Goal: Task Accomplishment & Management: Use online tool/utility

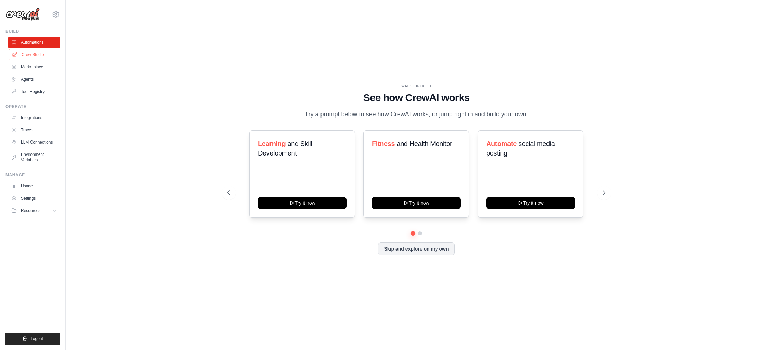
click at [31, 55] on link "Crew Studio" at bounding box center [35, 54] width 52 height 11
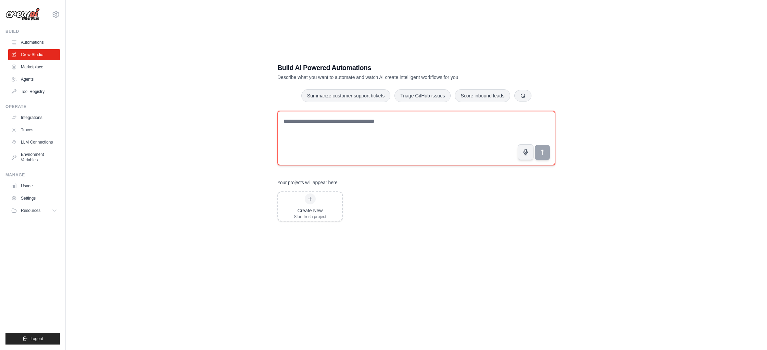
click at [306, 128] on textarea at bounding box center [416, 138] width 278 height 55
click at [313, 121] on textarea at bounding box center [416, 138] width 278 height 55
click at [294, 122] on textarea at bounding box center [416, 138] width 278 height 55
click at [56, 16] on icon at bounding box center [56, 14] width 8 height 8
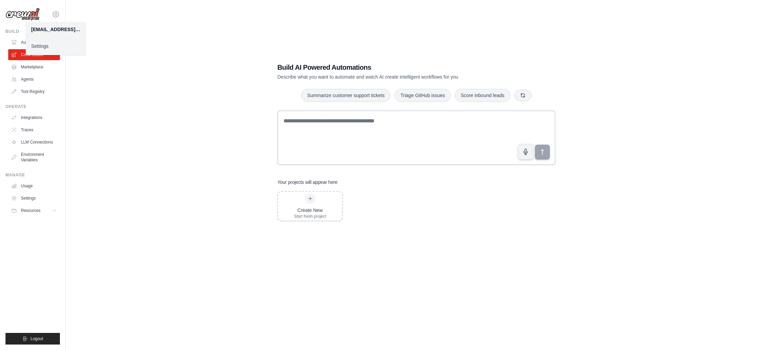
click at [44, 46] on link "Settings" at bounding box center [56, 46] width 60 height 12
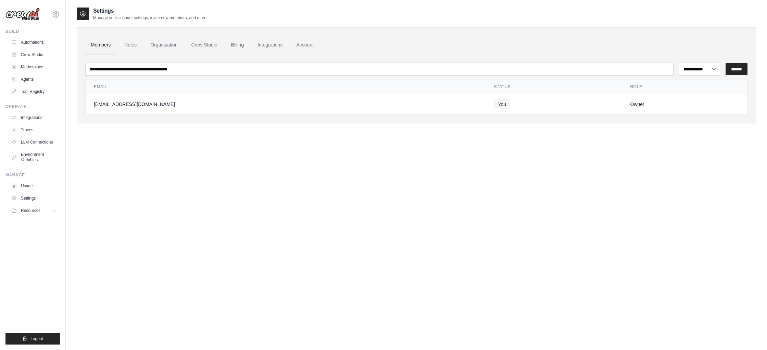
click at [236, 45] on link "Billing" at bounding box center [238, 45] width 24 height 18
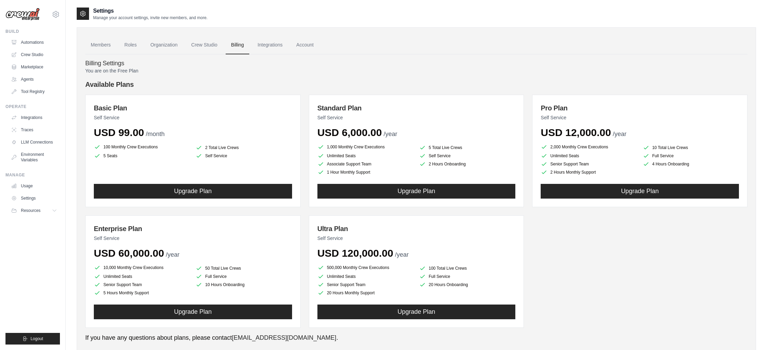
scroll to position [0, 0]
click at [199, 45] on link "Crew Studio" at bounding box center [204, 45] width 37 height 18
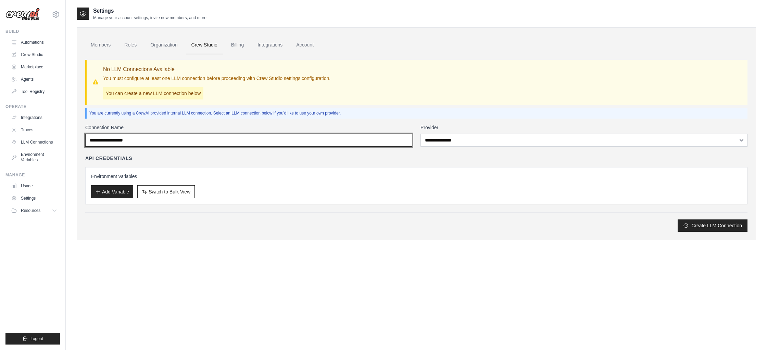
click at [157, 140] on input "Connection Name" at bounding box center [248, 140] width 327 height 13
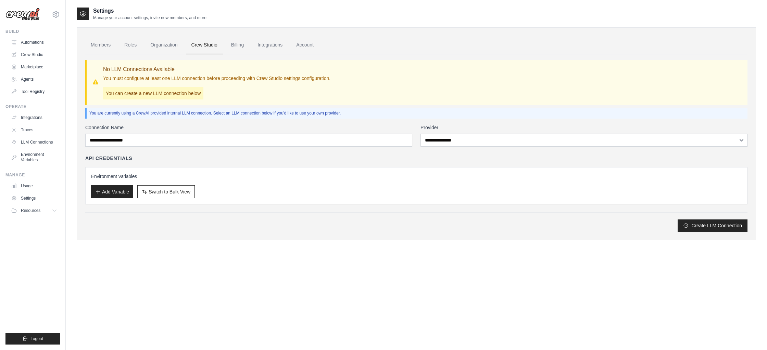
click at [169, 118] on div "You are currently using a CrewAI provided internal LLM connection. Select an LL…" at bounding box center [416, 113] width 662 height 11
click at [166, 46] on link "Organization" at bounding box center [164, 45] width 38 height 18
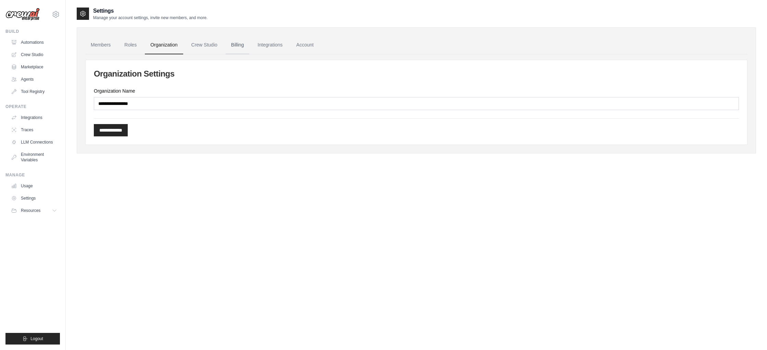
click at [249, 47] on link "Billing" at bounding box center [238, 45] width 24 height 18
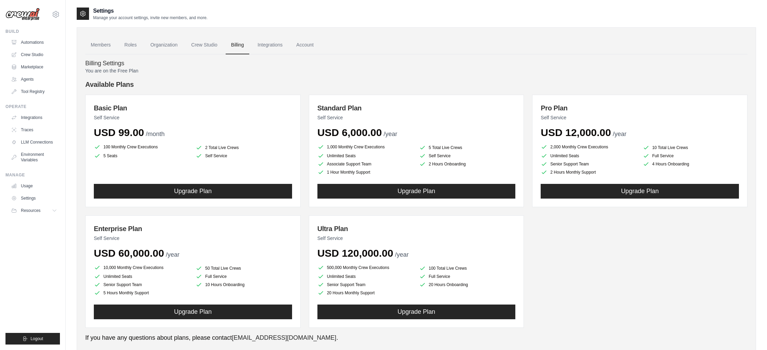
click at [103, 44] on link "Members" at bounding box center [100, 45] width 31 height 18
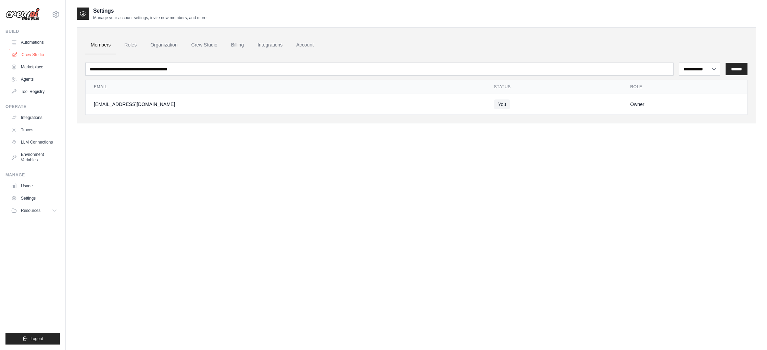
click at [37, 52] on link "Crew Studio" at bounding box center [35, 54] width 52 height 11
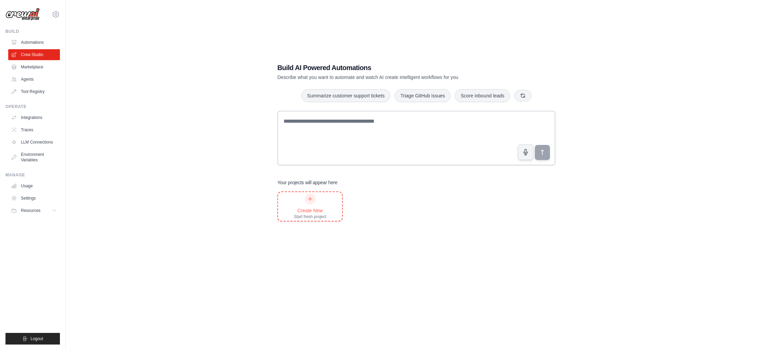
click at [315, 206] on div "Create New Start fresh project" at bounding box center [310, 207] width 33 height 26
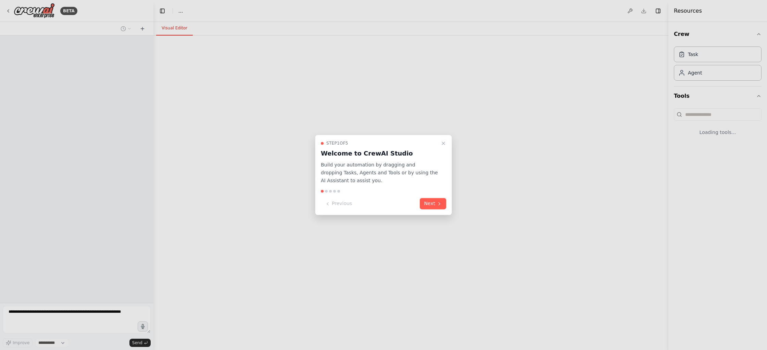
select select "****"
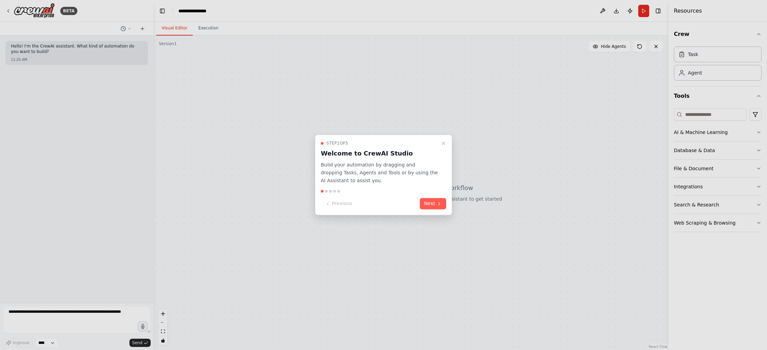
click at [430, 204] on button "Next" at bounding box center [433, 203] width 26 height 11
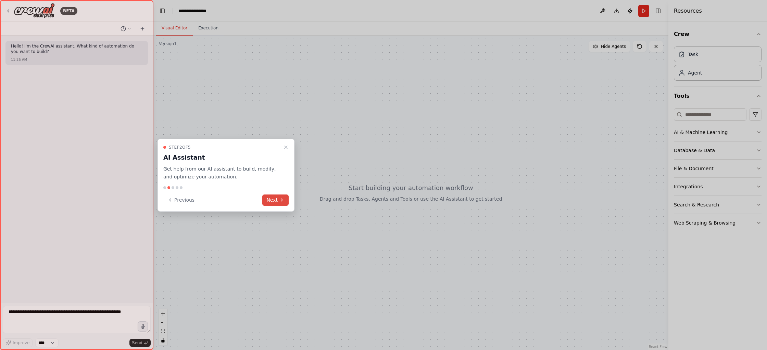
click at [278, 198] on button "Next" at bounding box center [275, 200] width 26 height 11
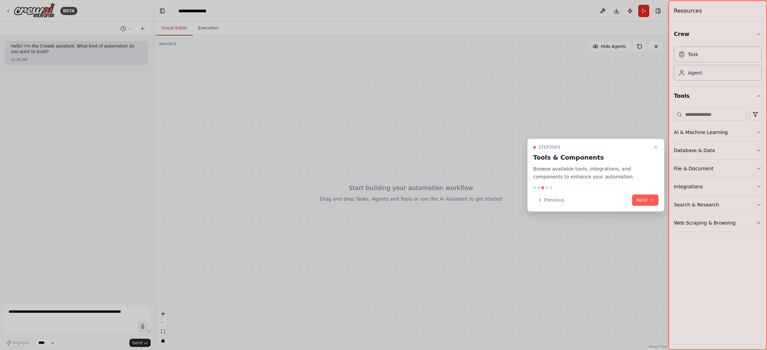
click at [641, 202] on button "Next" at bounding box center [645, 200] width 26 height 11
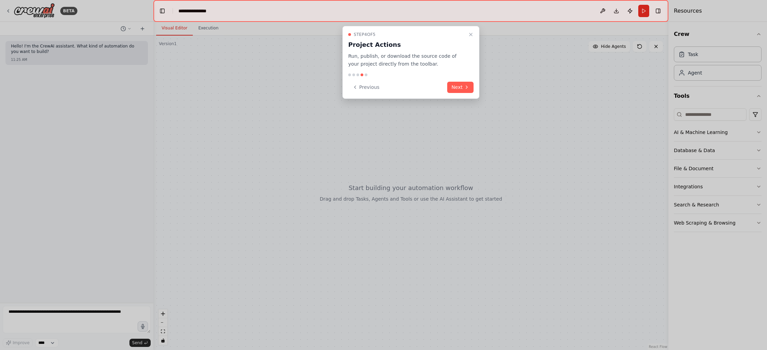
drag, startPoint x: 457, startPoint y: 86, endPoint x: 463, endPoint y: 89, distance: 6.6
click at [457, 86] on button "Next" at bounding box center [460, 87] width 26 height 11
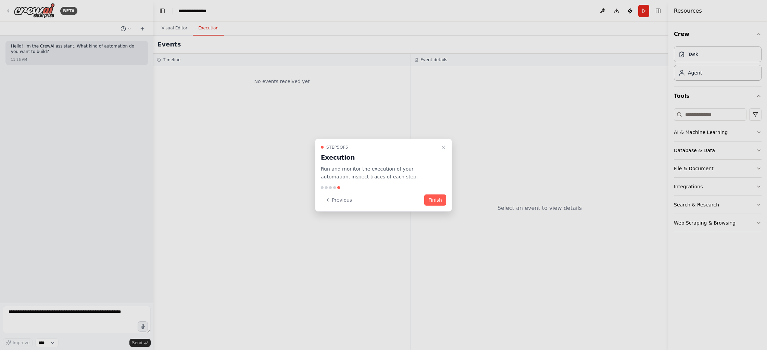
click at [436, 199] on button "Finish" at bounding box center [435, 199] width 22 height 11
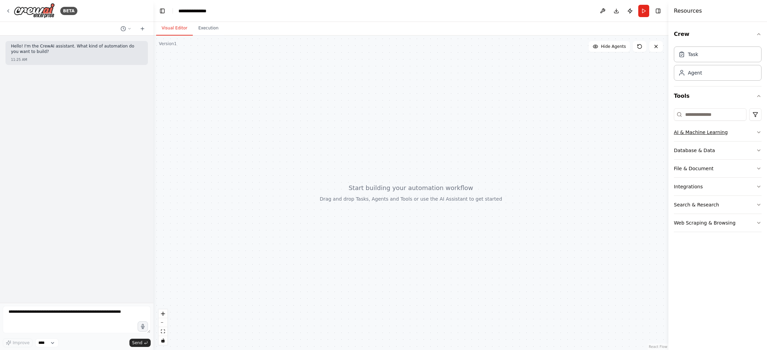
click at [757, 134] on icon "button" at bounding box center [758, 132] width 5 height 5
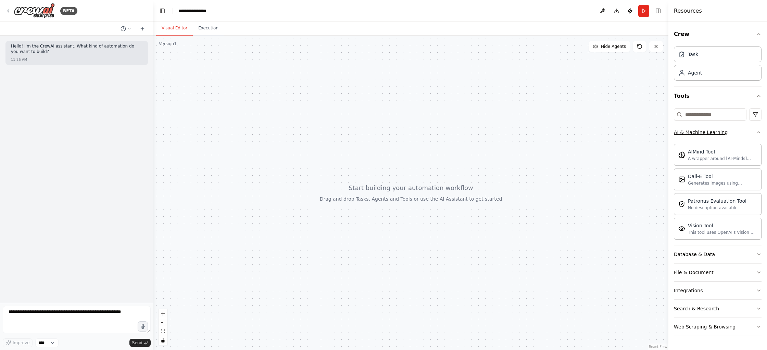
click at [758, 132] on icon "button" at bounding box center [758, 132] width 3 height 1
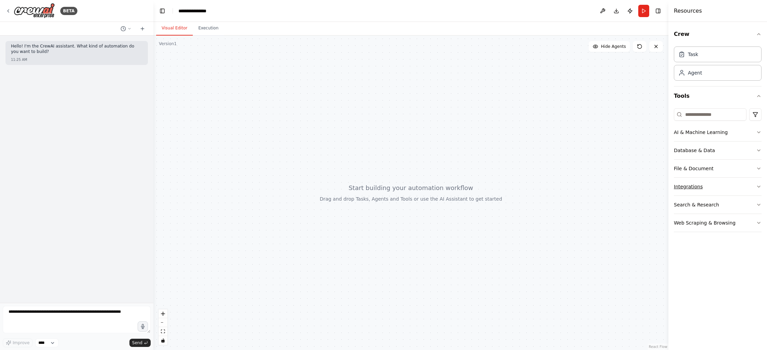
click at [747, 189] on button "Integrations" at bounding box center [717, 187] width 88 height 18
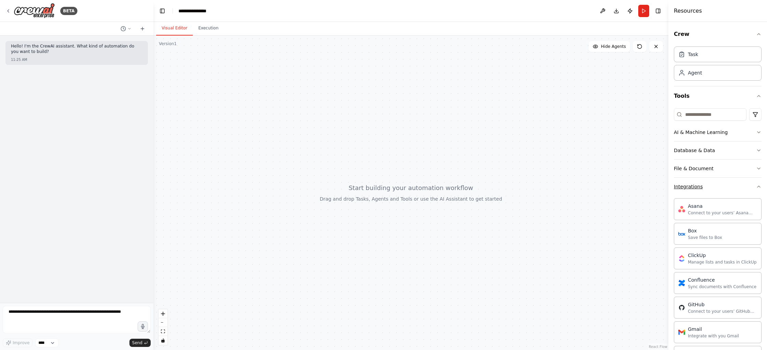
drag, startPoint x: 756, startPoint y: 188, endPoint x: 751, endPoint y: 189, distance: 5.6
click at [756, 188] on icon "button" at bounding box center [758, 186] width 5 height 5
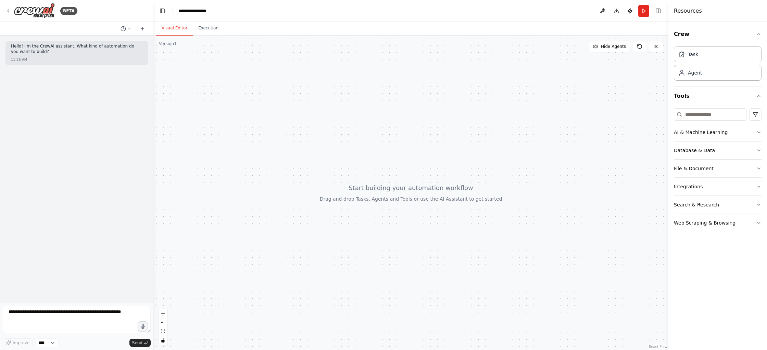
click at [742, 206] on button "Search & Research" at bounding box center [717, 205] width 88 height 18
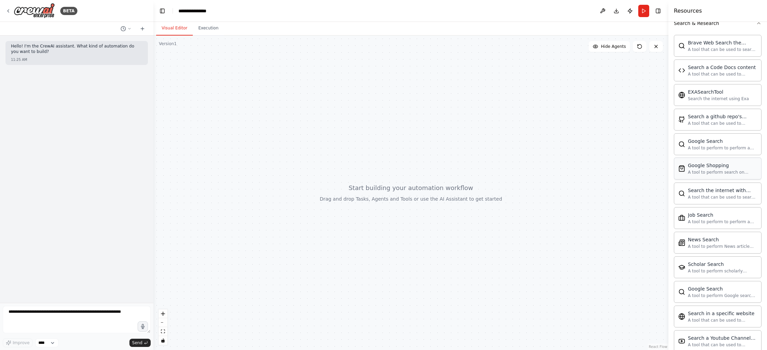
scroll to position [243, 0]
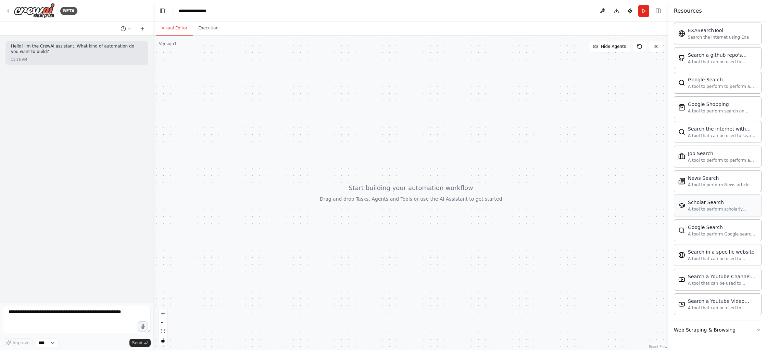
click at [690, 198] on div "Scholar Search A tool to perform scholarly literature search with a search_quer…" at bounding box center [717, 206] width 88 height 22
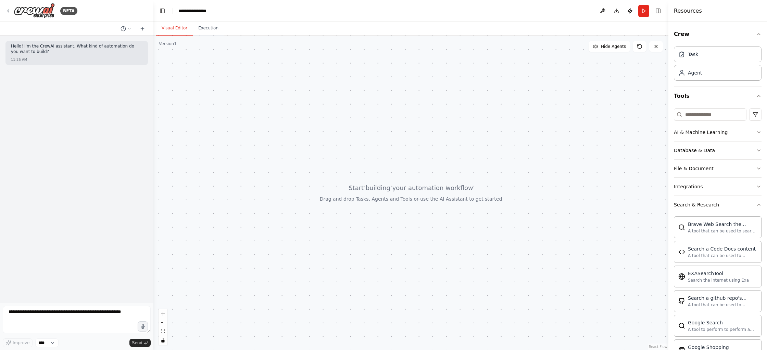
scroll to position [1, 0]
click at [691, 76] on div "Agent" at bounding box center [717, 72] width 88 height 16
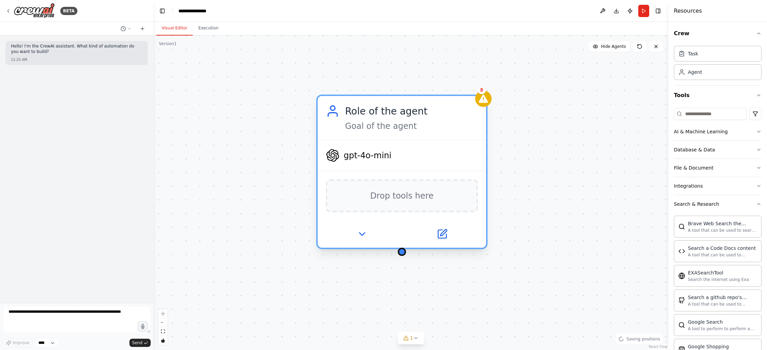
click at [373, 157] on span "gpt-4o-mini" at bounding box center [368, 155] width 48 height 11
click at [372, 160] on span "gpt-4o-mini" at bounding box center [368, 155] width 48 height 11
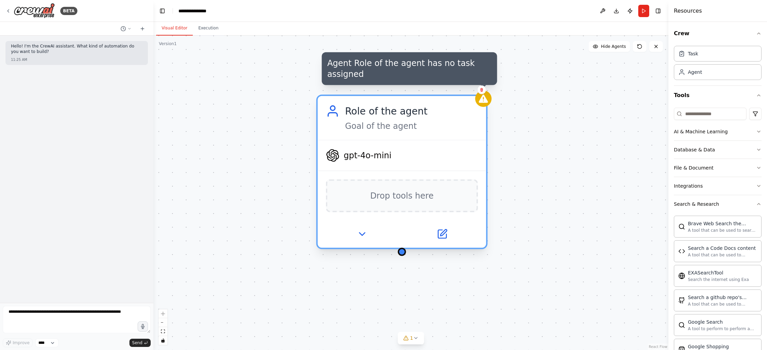
click at [490, 101] on div at bounding box center [483, 99] width 16 height 16
click at [486, 102] on icon at bounding box center [482, 99] width 9 height 8
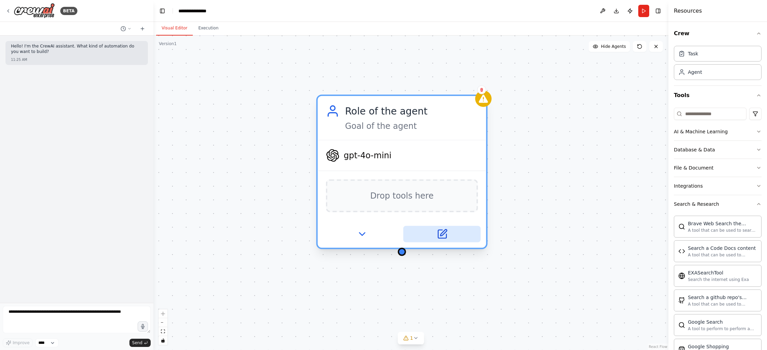
click at [439, 234] on icon at bounding box center [442, 234] width 8 height 8
click at [442, 236] on icon at bounding box center [442, 234] width 8 height 8
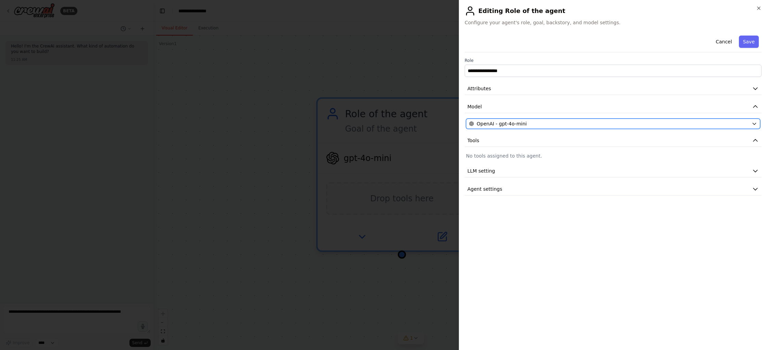
click at [526, 126] on div "OpenAI - gpt-4o-mini" at bounding box center [609, 123] width 280 height 7
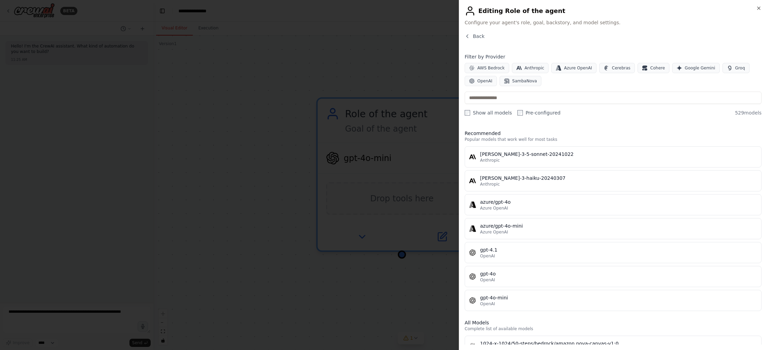
click at [403, 90] on div at bounding box center [383, 175] width 767 height 350
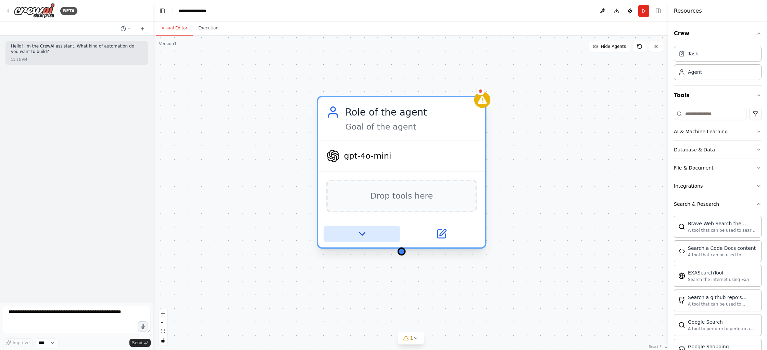
click at [353, 233] on button at bounding box center [361, 234] width 77 height 16
click at [363, 235] on icon at bounding box center [361, 234] width 11 height 11
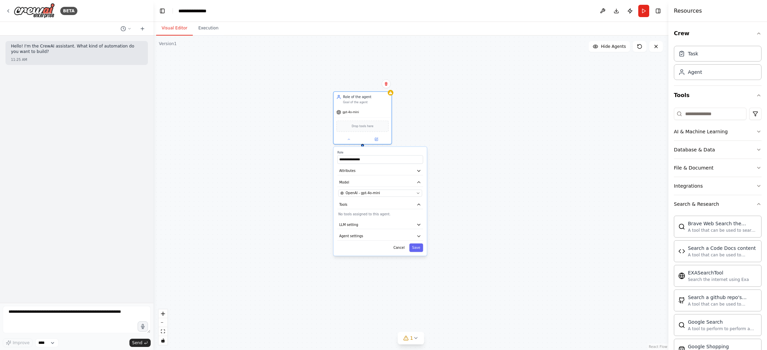
drag, startPoint x: 527, startPoint y: 239, endPoint x: 427, endPoint y: 139, distance: 141.3
click at [428, 138] on div "**********" at bounding box center [410, 193] width 515 height 315
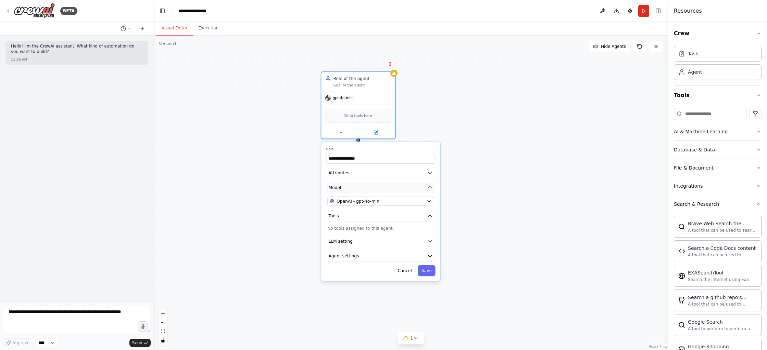
click at [432, 187] on icon "button" at bounding box center [430, 187] width 6 height 6
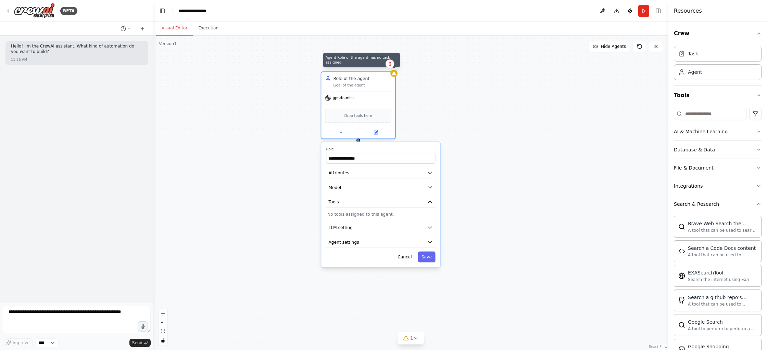
click at [394, 63] on div "Confirm" at bounding box center [390, 64] width 12 height 12
click at [391, 64] on icon at bounding box center [390, 64] width 4 height 4
click at [391, 65] on icon at bounding box center [390, 64] width 4 height 4
click at [369, 65] on button "Confirm" at bounding box center [370, 64] width 24 height 8
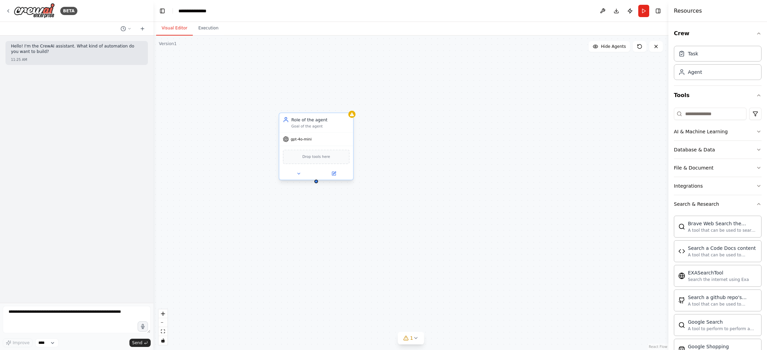
click at [309, 141] on span "gpt-4o-mini" at bounding box center [301, 139] width 21 height 5
click at [333, 177] on button at bounding box center [334, 173] width 34 height 7
click at [334, 173] on icon at bounding box center [334, 173] width 3 height 3
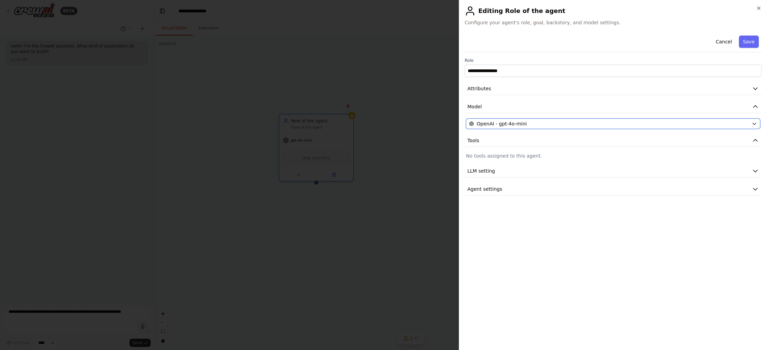
click at [546, 122] on div "OpenAI - gpt-4o-mini" at bounding box center [609, 123] width 280 height 7
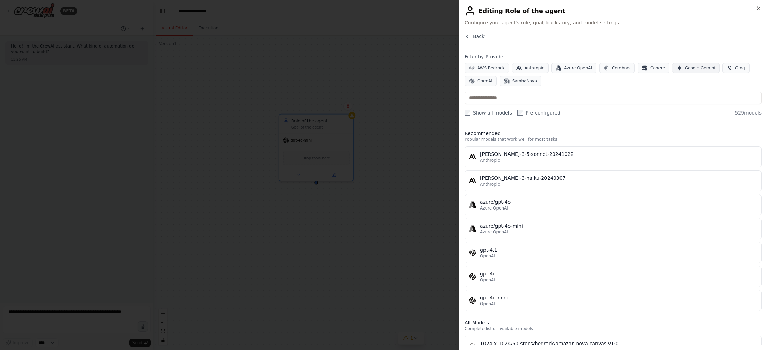
click at [694, 68] on span "Google Gemini" at bounding box center [699, 67] width 30 height 5
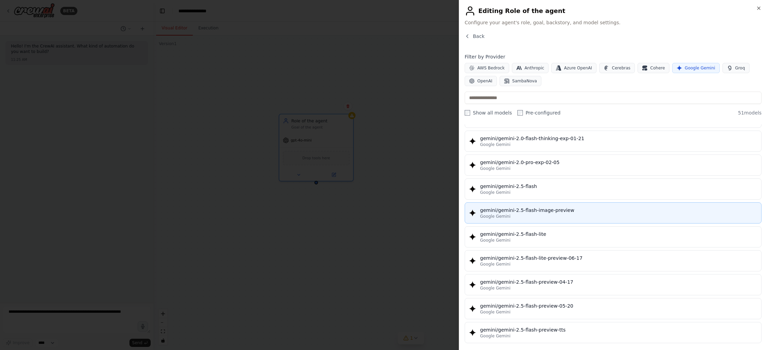
scroll to position [543, 0]
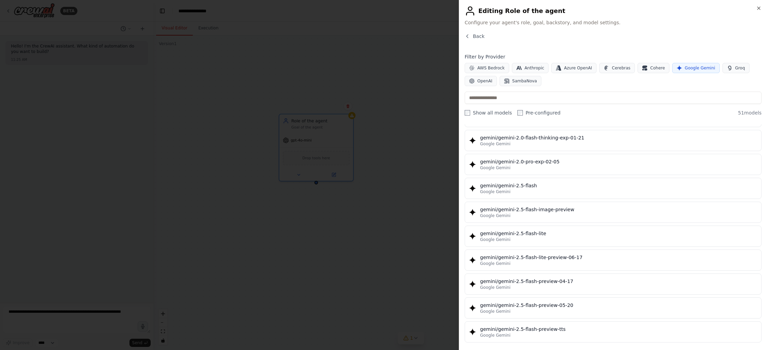
click at [535, 209] on div "gemini/gemini-2.5-flash-image-preview" at bounding box center [618, 209] width 277 height 7
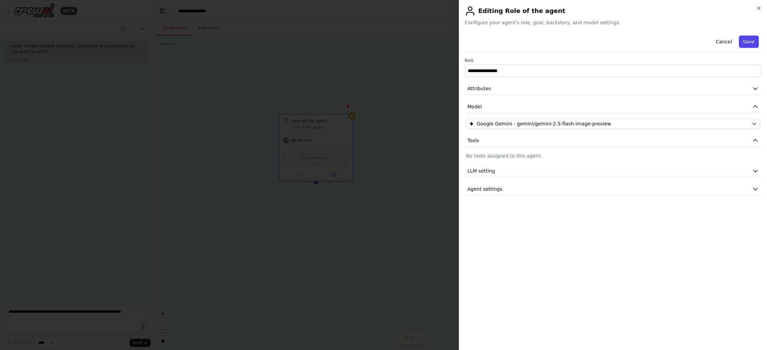
click at [750, 41] on button "Save" at bounding box center [748, 42] width 20 height 12
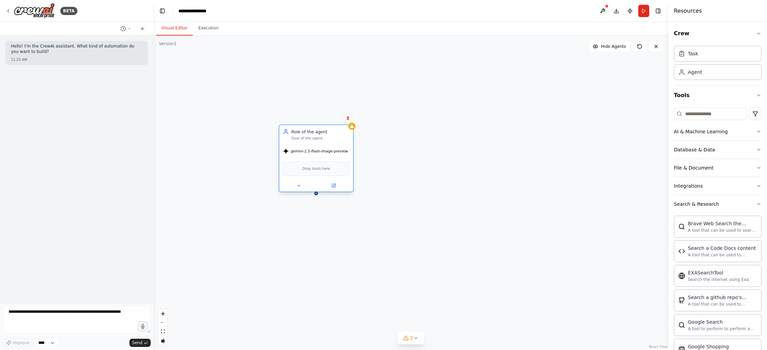
drag, startPoint x: 314, startPoint y: 127, endPoint x: 316, endPoint y: 139, distance: 11.4
click at [316, 139] on div "Goal of the agent" at bounding box center [320, 138] width 58 height 5
click at [316, 141] on div "Role of the agent Goal of the agent" at bounding box center [316, 134] width 74 height 19
click at [335, 184] on icon at bounding box center [334, 185] width 3 height 3
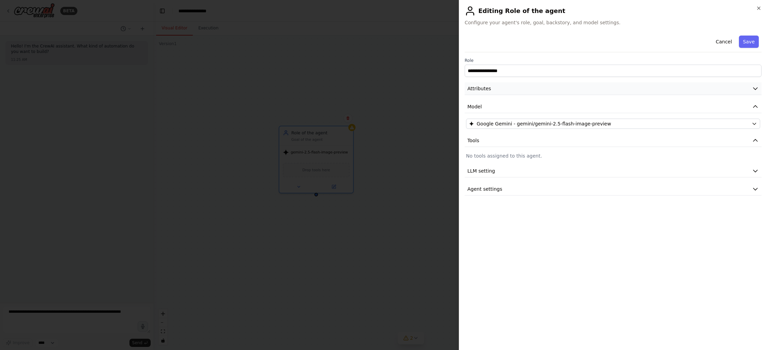
click at [754, 86] on icon "button" at bounding box center [754, 88] width 7 height 7
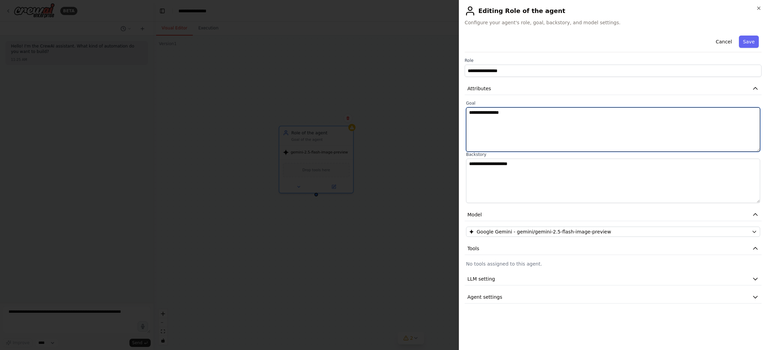
click at [514, 116] on textarea "**********" at bounding box center [613, 129] width 294 height 44
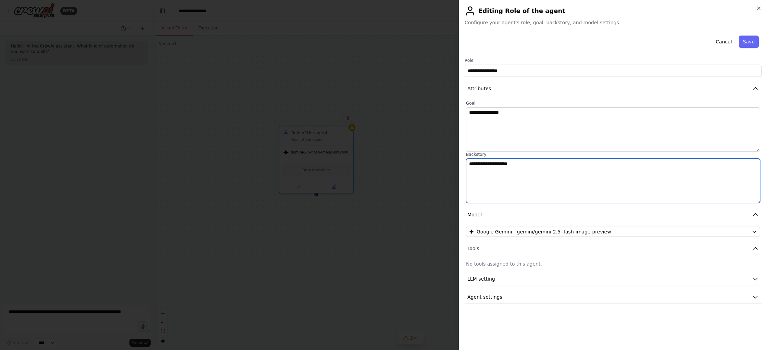
click at [494, 172] on textarea "**********" at bounding box center [613, 181] width 294 height 44
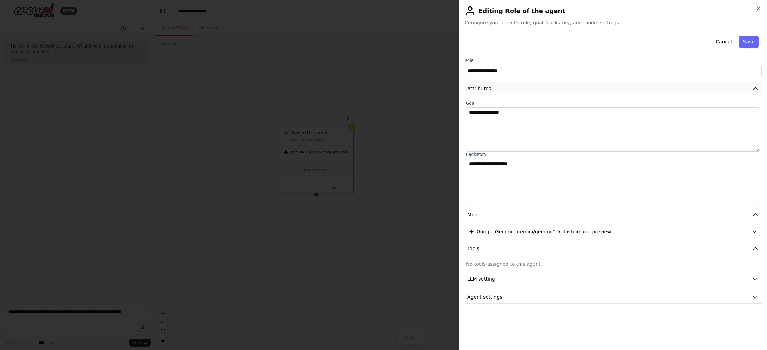
click at [758, 89] on button "Attributes" at bounding box center [612, 88] width 297 height 13
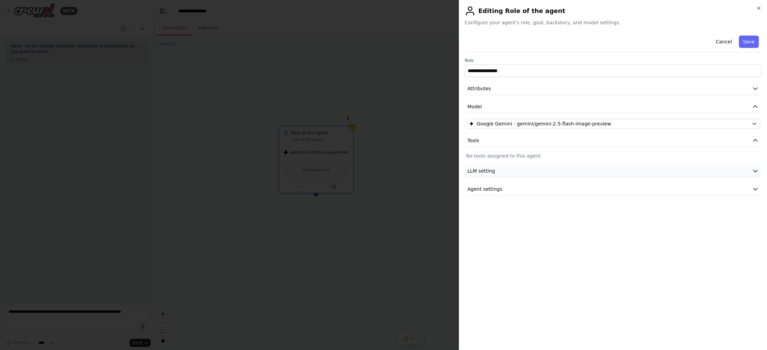
click at [618, 171] on button "LLM setting" at bounding box center [612, 171] width 297 height 13
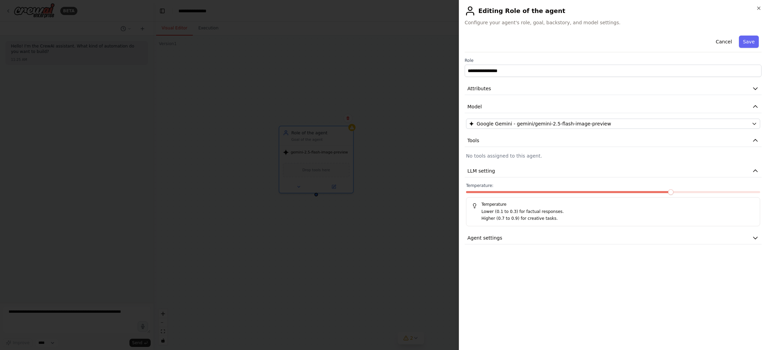
click at [500, 210] on p "Lower (0.1 to 0.3) for factual responses." at bounding box center [617, 212] width 273 height 7
click at [752, 171] on icon "button" at bounding box center [754, 171] width 7 height 7
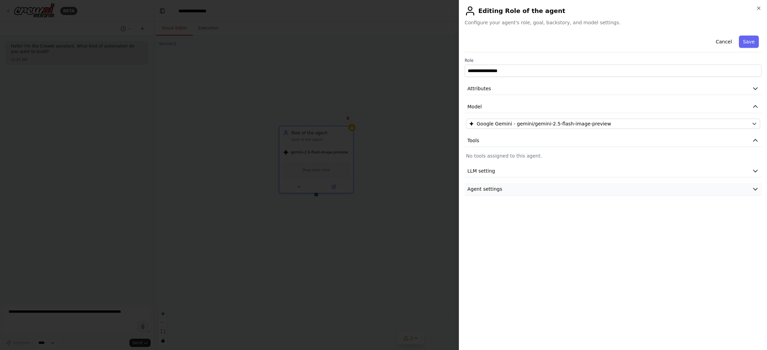
click at [730, 189] on button "Agent settings" at bounding box center [612, 189] width 297 height 13
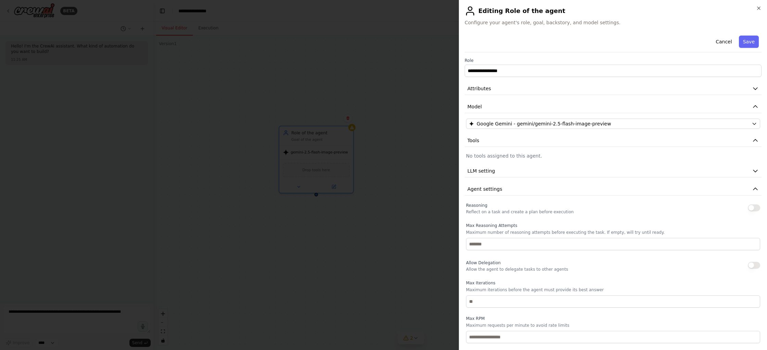
scroll to position [34, 0]
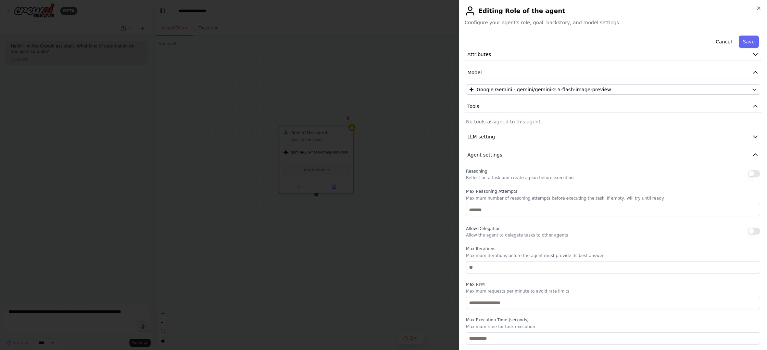
click at [725, 47] on button "Cancel" at bounding box center [723, 42] width 24 height 12
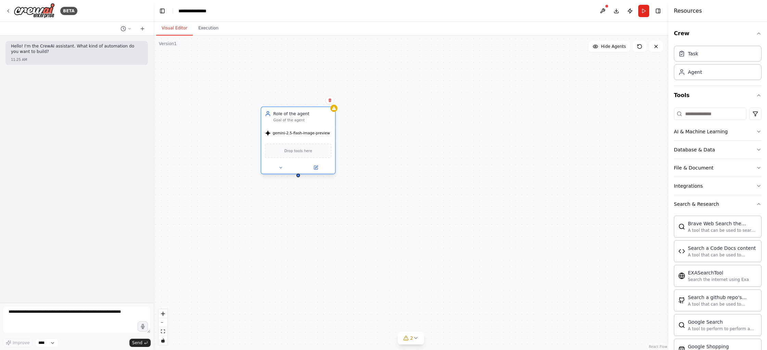
drag, startPoint x: 307, startPoint y: 120, endPoint x: 286, endPoint y: 104, distance: 26.3
click at [286, 111] on div "Role of the agent Goal of the agent" at bounding box center [302, 117] width 58 height 12
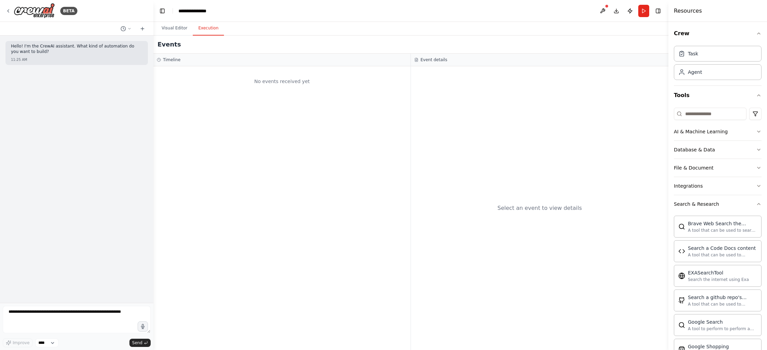
click at [212, 27] on button "Execution" at bounding box center [208, 28] width 31 height 14
click at [178, 29] on button "Visual Editor" at bounding box center [174, 28] width 37 height 14
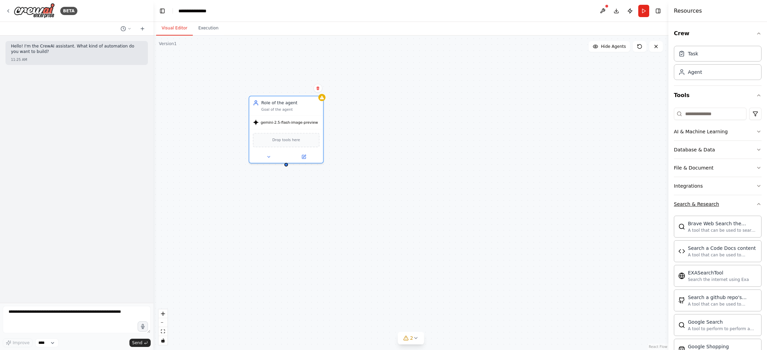
click at [747, 207] on button "Search & Research" at bounding box center [717, 204] width 88 height 18
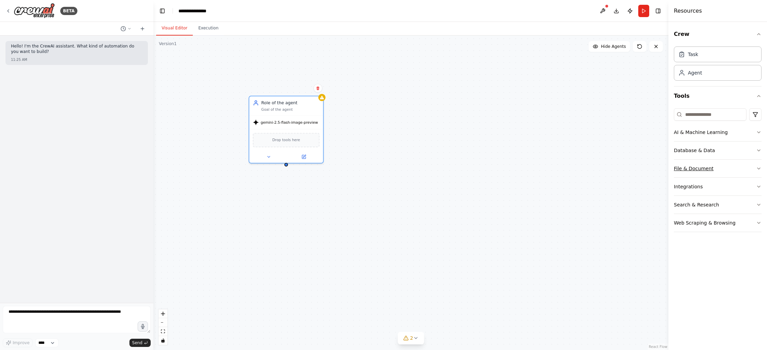
click at [752, 167] on button "File & Document" at bounding box center [717, 169] width 88 height 18
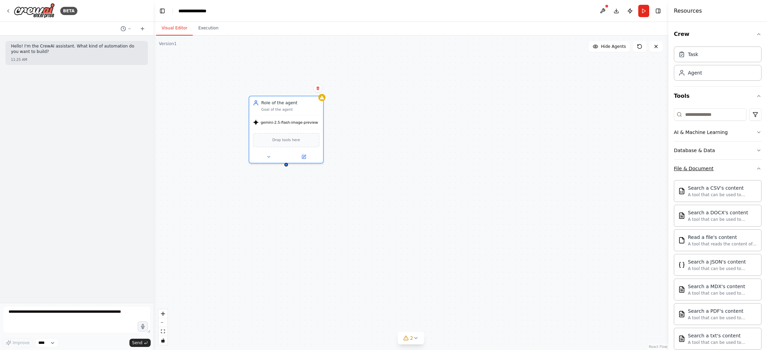
click at [753, 168] on button "File & Document" at bounding box center [717, 169] width 88 height 18
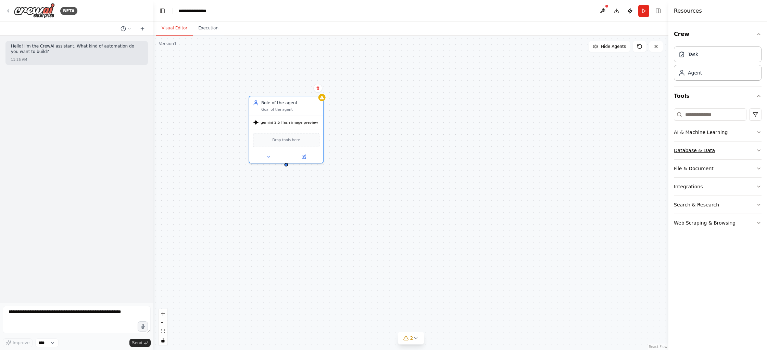
click at [755, 151] on button "Database & Data" at bounding box center [717, 151] width 88 height 18
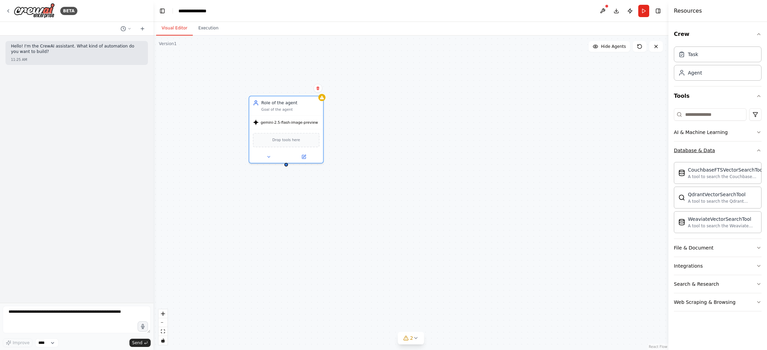
click at [756, 151] on icon "button" at bounding box center [758, 150] width 5 height 5
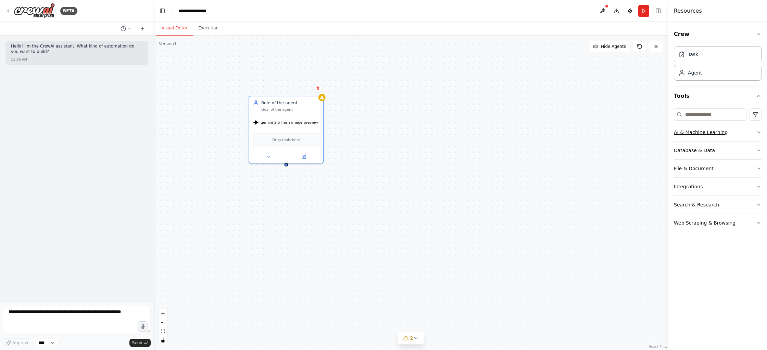
click at [757, 132] on icon "button" at bounding box center [758, 132] width 3 height 1
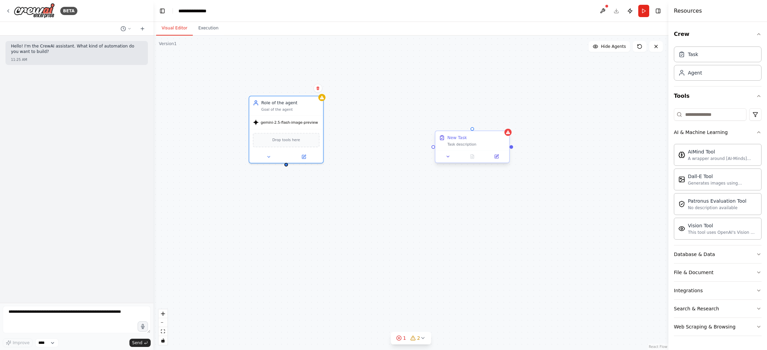
click at [469, 140] on div "New Task" at bounding box center [476, 138] width 58 height 6
click at [446, 156] on icon at bounding box center [448, 156] width 5 height 5
click at [494, 154] on icon at bounding box center [496, 156] width 5 height 5
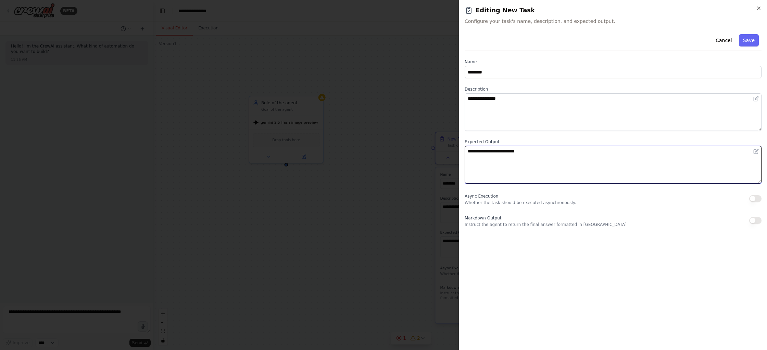
click at [497, 150] on textarea "**********" at bounding box center [612, 165] width 297 height 38
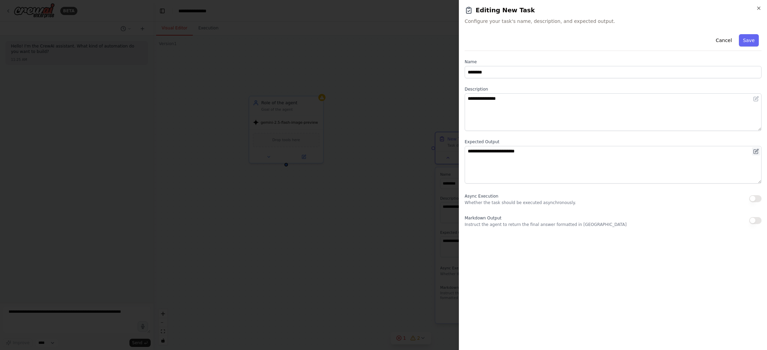
click at [756, 153] on icon at bounding box center [755, 151] width 5 height 5
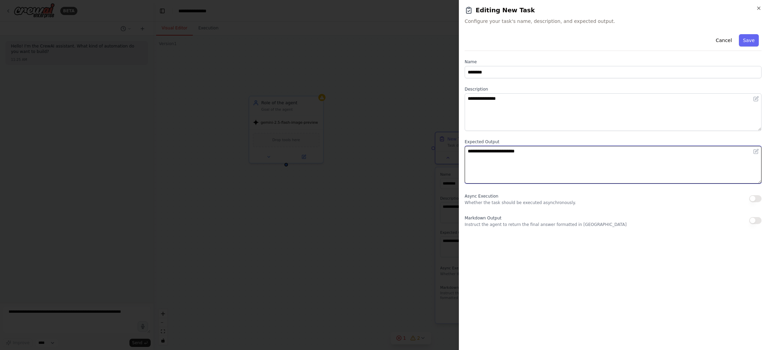
click at [503, 158] on textarea "**********" at bounding box center [612, 165] width 297 height 38
click at [494, 154] on textarea "**********" at bounding box center [612, 165] width 297 height 38
click at [533, 153] on textarea "**********" at bounding box center [612, 165] width 297 height 38
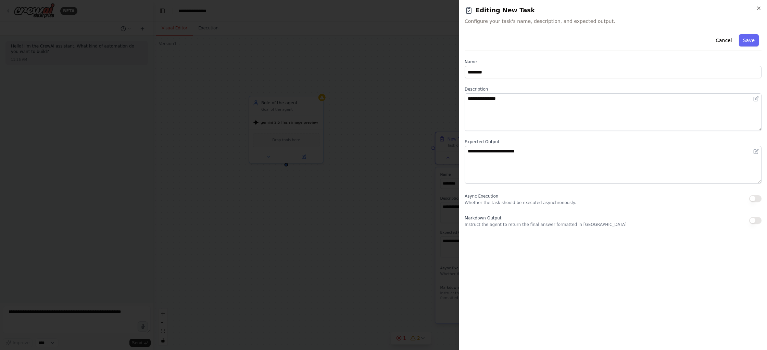
click at [760, 11] on h2 "Editing New Task" at bounding box center [612, 10] width 297 height 10
drag, startPoint x: 758, startPoint y: 8, endPoint x: 738, endPoint y: 18, distance: 22.3
click at [758, 8] on icon "button" at bounding box center [758, 7] width 5 height 5
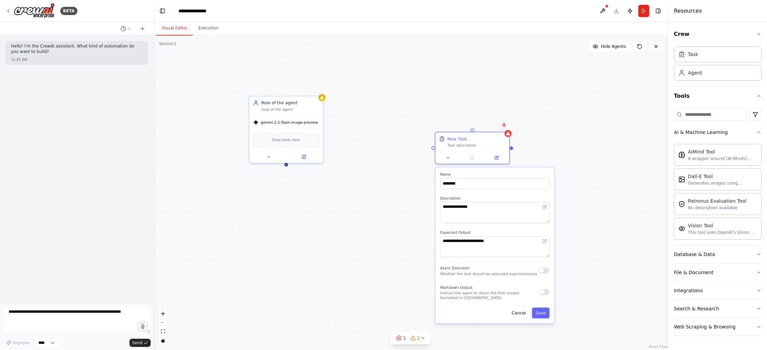
click at [575, 168] on div "**********" at bounding box center [410, 193] width 515 height 315
click at [399, 338] on icon at bounding box center [398, 338] width 5 height 5
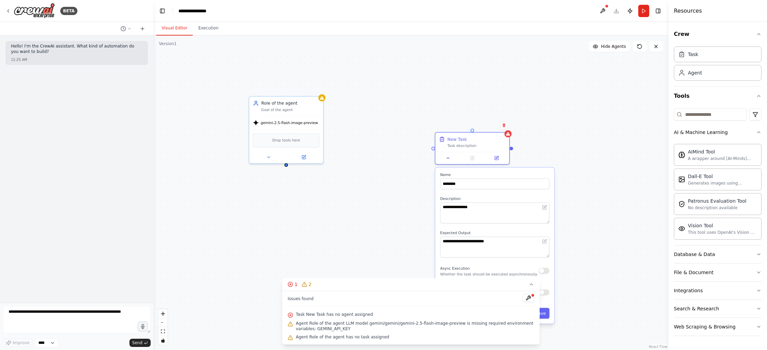
click at [387, 199] on div "**********" at bounding box center [410, 193] width 515 height 315
click at [601, 139] on div "**********" at bounding box center [410, 193] width 515 height 315
click at [204, 27] on button "Execution" at bounding box center [208, 28] width 31 height 14
click at [171, 28] on button "Visual Editor" at bounding box center [174, 28] width 37 height 14
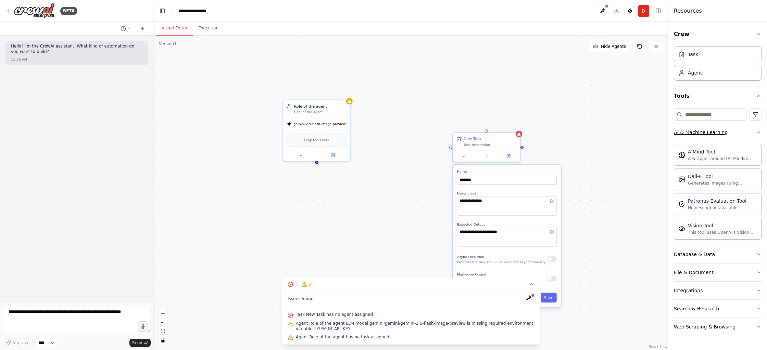
click at [757, 134] on icon "button" at bounding box center [758, 132] width 5 height 5
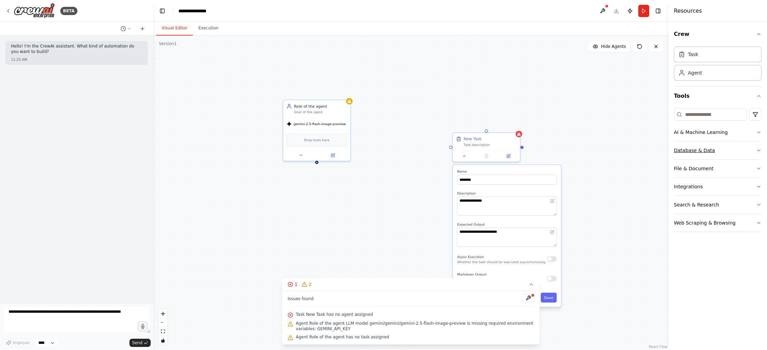
click at [760, 152] on icon "button" at bounding box center [758, 150] width 5 height 5
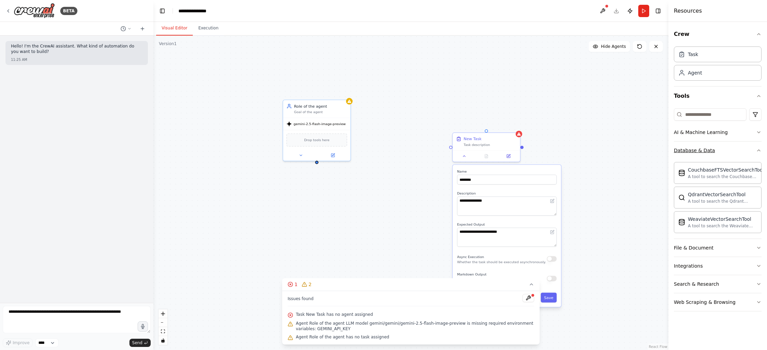
click at [758, 151] on icon "button" at bounding box center [758, 150] width 5 height 5
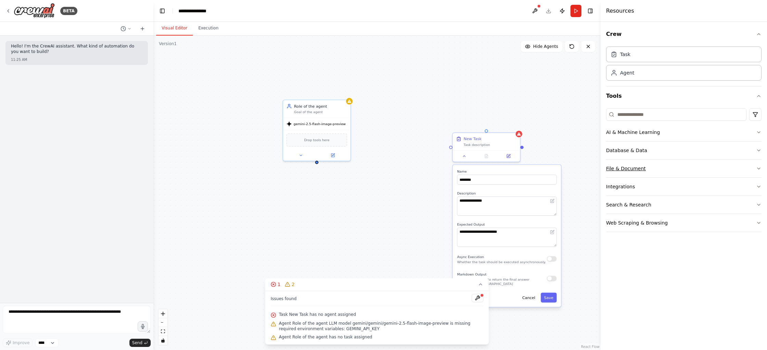
drag, startPoint x: 668, startPoint y: 159, endPoint x: 632, endPoint y: 165, distance: 36.7
click at [601, 160] on div at bounding box center [601, 175] width 3 height 350
click at [757, 187] on icon "button" at bounding box center [758, 186] width 5 height 5
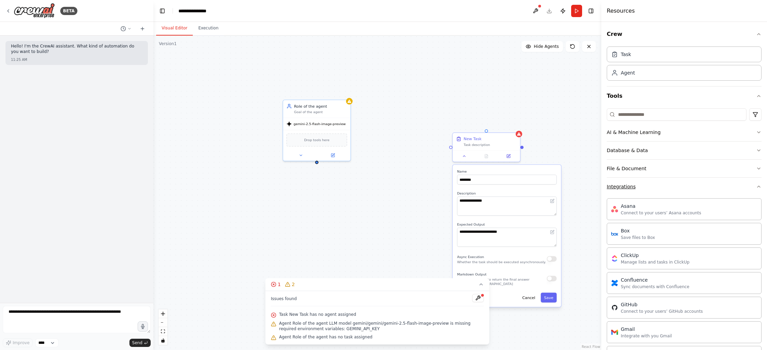
click at [758, 187] on icon "button" at bounding box center [758, 186] width 5 height 5
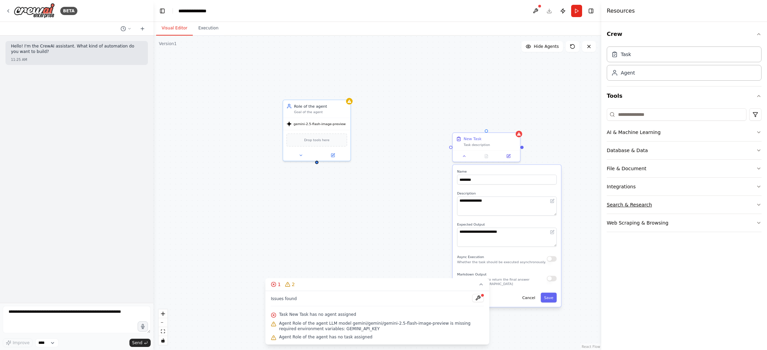
click at [742, 204] on button "Search & Research" at bounding box center [683, 205] width 155 height 18
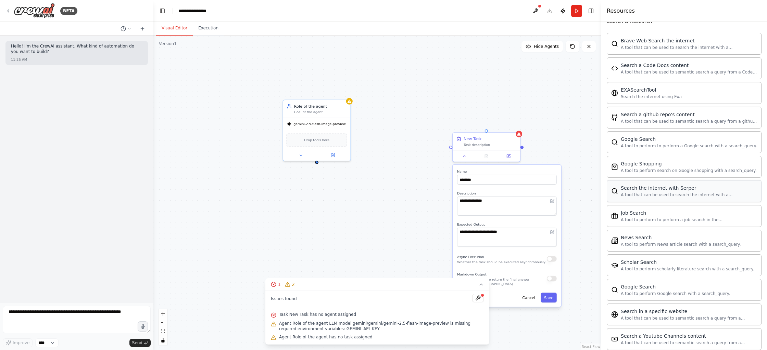
scroll to position [180, 0]
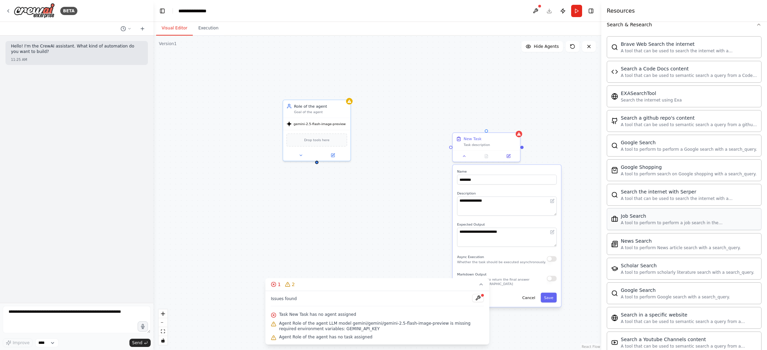
click at [666, 222] on div "A tool to perform to perform a job search in the US with a search_query." at bounding box center [688, 222] width 136 height 5
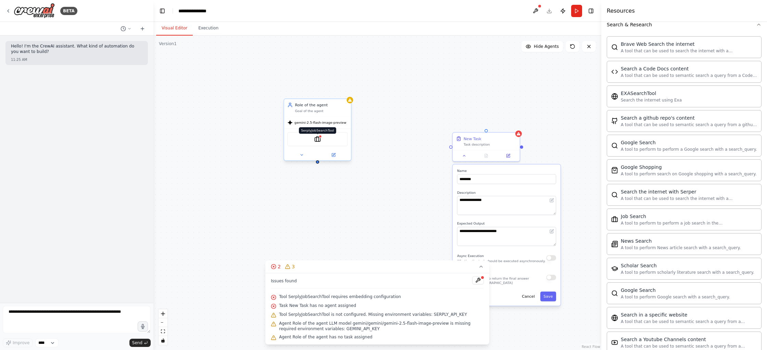
click at [317, 140] on img at bounding box center [317, 139] width 7 height 7
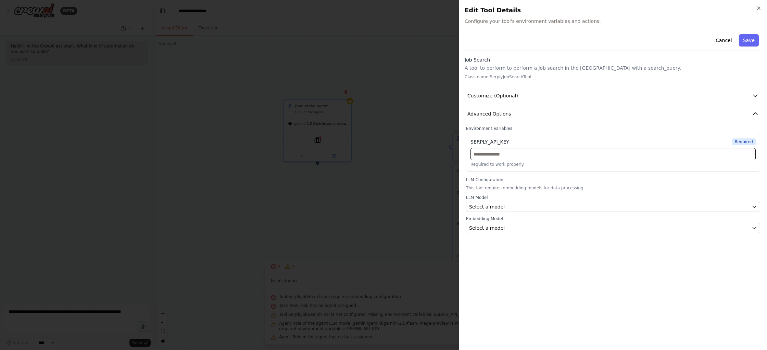
click at [494, 155] on input "text" at bounding box center [612, 154] width 285 height 12
click at [477, 135] on div "SERPLY_API_KEY Required Required to work properly." at bounding box center [613, 153] width 294 height 38
click at [484, 143] on div "SERPLY_API_KEY" at bounding box center [489, 142] width 39 height 7
click at [479, 127] on label "Environment Variables" at bounding box center [613, 128] width 294 height 5
click at [725, 41] on button "Cancel" at bounding box center [723, 40] width 24 height 12
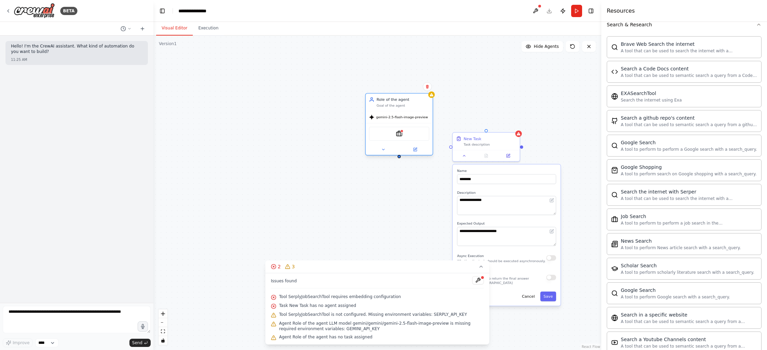
drag, startPoint x: 320, startPoint y: 140, endPoint x: 382, endPoint y: 136, distance: 61.4
click at [396, 133] on img at bounding box center [399, 134] width 7 height 7
click at [391, 86] on button at bounding box center [389, 86] width 9 height 9
click at [373, 89] on button "Confirm" at bounding box center [369, 86] width 24 height 8
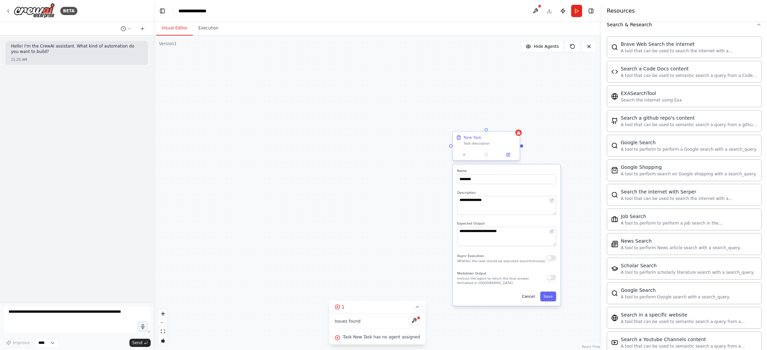
click at [514, 134] on div "New Task Task description" at bounding box center [485, 140] width 67 height 17
click at [514, 125] on icon at bounding box center [514, 126] width 3 height 4
click at [35, 319] on textarea at bounding box center [77, 319] width 148 height 27
click at [9, 9] on icon at bounding box center [7, 10] width 5 height 5
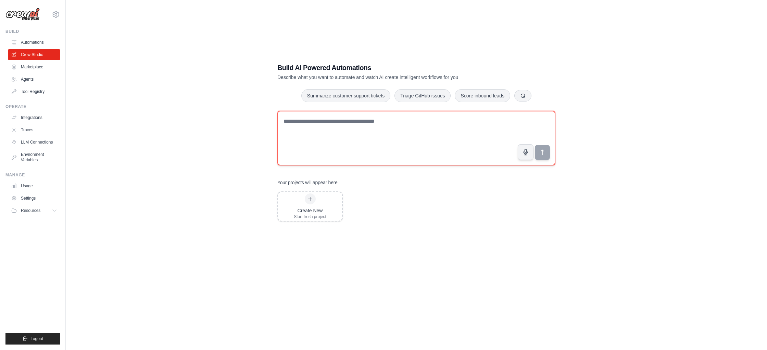
click at [315, 119] on textarea at bounding box center [416, 138] width 278 height 55
click at [301, 127] on textarea at bounding box center [416, 138] width 278 height 55
drag, startPoint x: 354, startPoint y: 124, endPoint x: 215, endPoint y: 123, distance: 139.3
click at [215, 123] on div "**********" at bounding box center [416, 182] width 679 height 350
type textarea "**********"
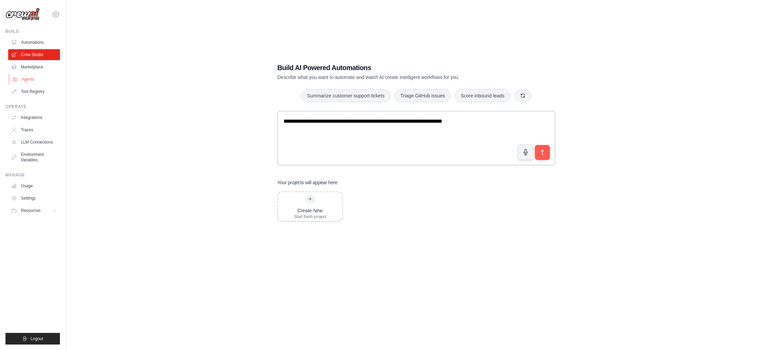
click at [23, 83] on link "Agents" at bounding box center [35, 79] width 52 height 11
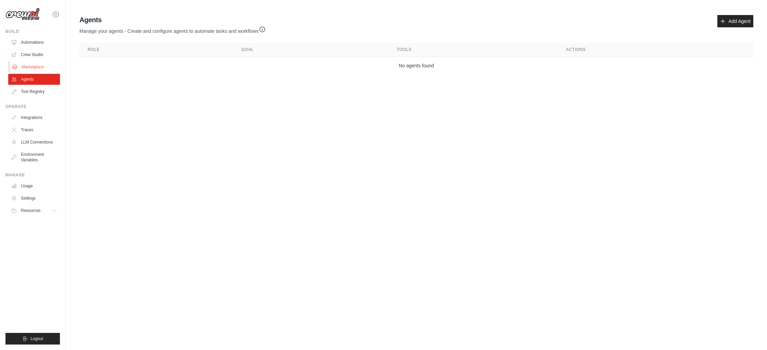
click at [28, 65] on link "Marketplace" at bounding box center [35, 67] width 52 height 11
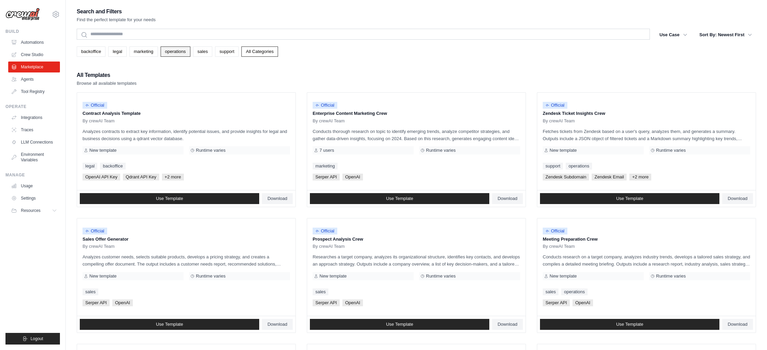
click at [174, 54] on link "operations" at bounding box center [175, 52] width 30 height 10
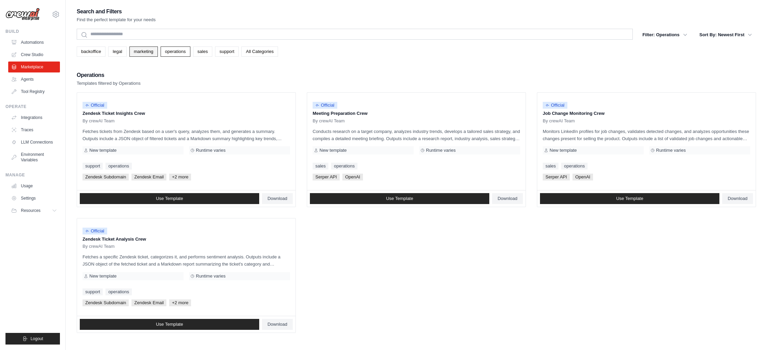
click at [143, 52] on link "marketing" at bounding box center [143, 52] width 28 height 10
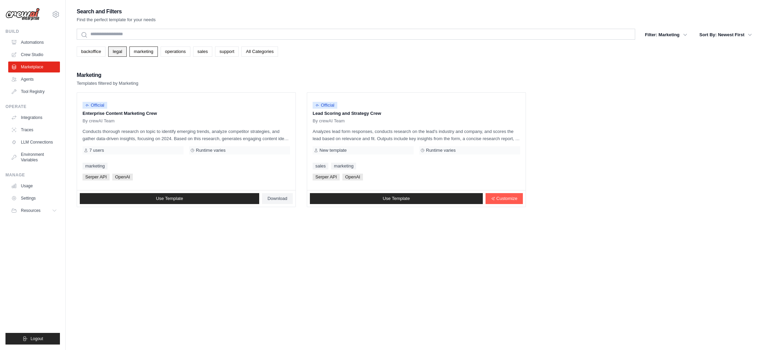
click at [117, 50] on link "legal" at bounding box center [117, 52] width 18 height 10
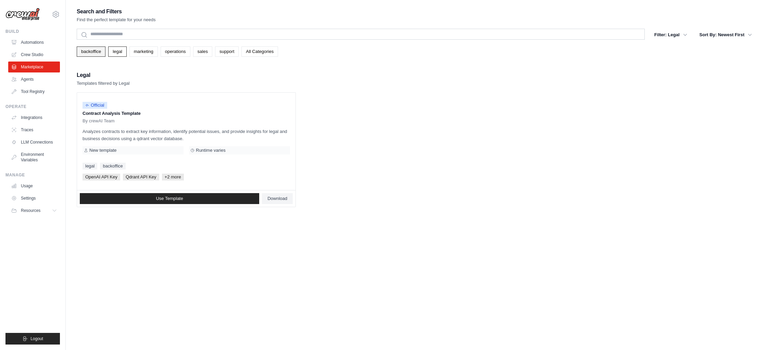
click at [97, 50] on link "backoffice" at bounding box center [91, 52] width 29 height 10
click at [34, 50] on link "Crew Studio" at bounding box center [34, 54] width 52 height 11
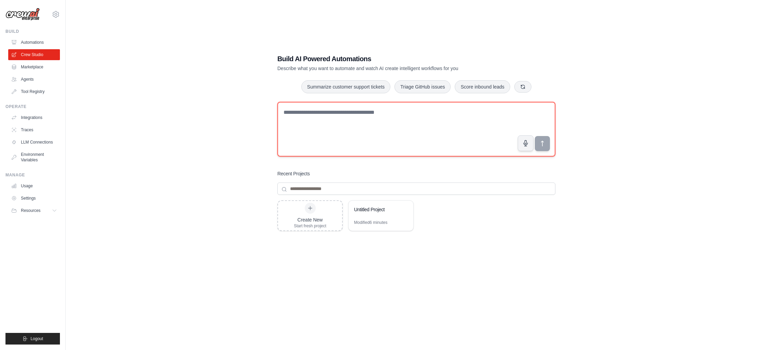
drag, startPoint x: 302, startPoint y: 119, endPoint x: 306, endPoint y: 119, distance: 3.8
click at [302, 119] on textarea at bounding box center [416, 129] width 278 height 55
click at [404, 209] on icon at bounding box center [404, 209] width 3 height 3
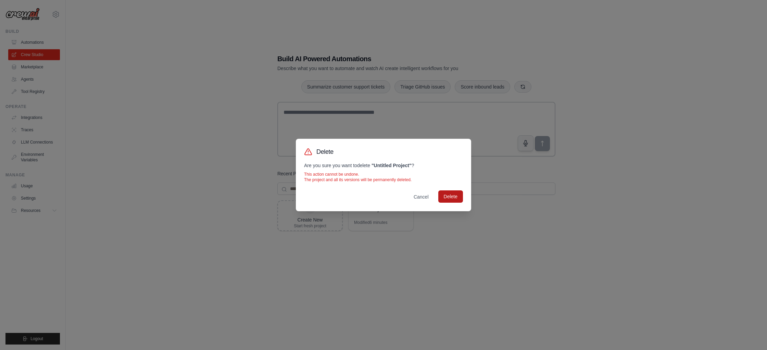
click at [450, 196] on button "Delete" at bounding box center [450, 197] width 25 height 12
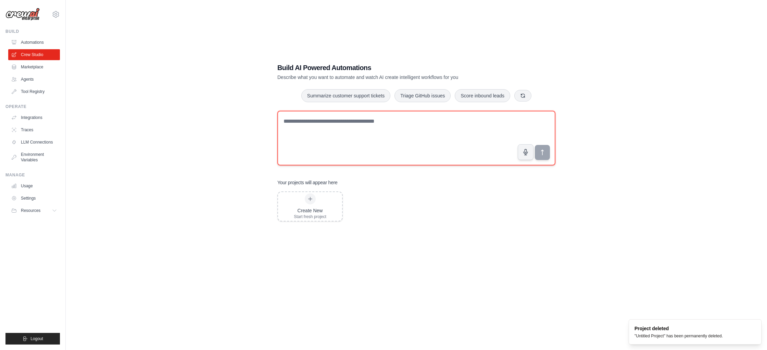
click at [320, 133] on textarea at bounding box center [416, 138] width 278 height 55
click at [521, 94] on icon "button" at bounding box center [523, 96] width 4 height 4
click at [313, 122] on textarea at bounding box center [416, 138] width 278 height 55
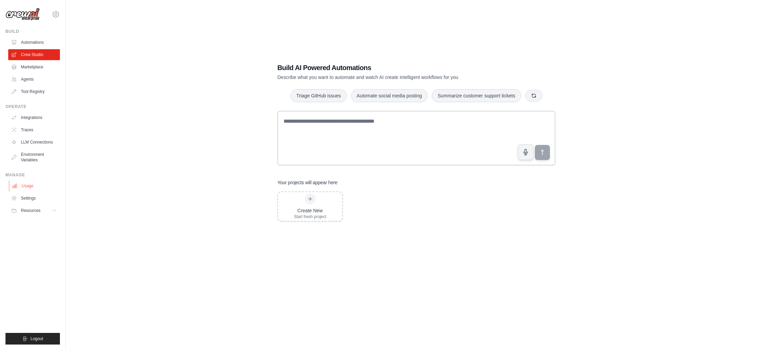
click at [26, 186] on link "Usage" at bounding box center [35, 186] width 52 height 11
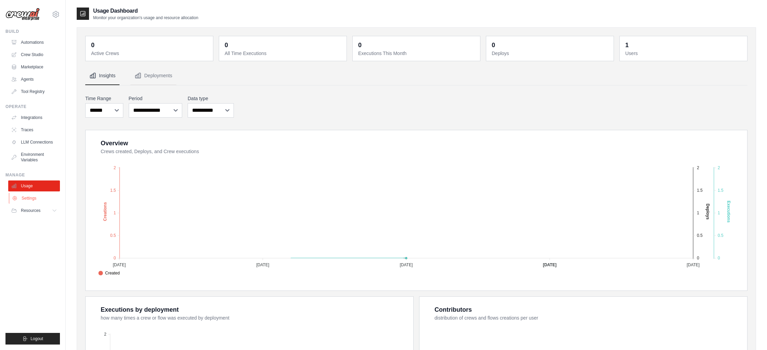
click at [28, 199] on link "Settings" at bounding box center [35, 198] width 52 height 11
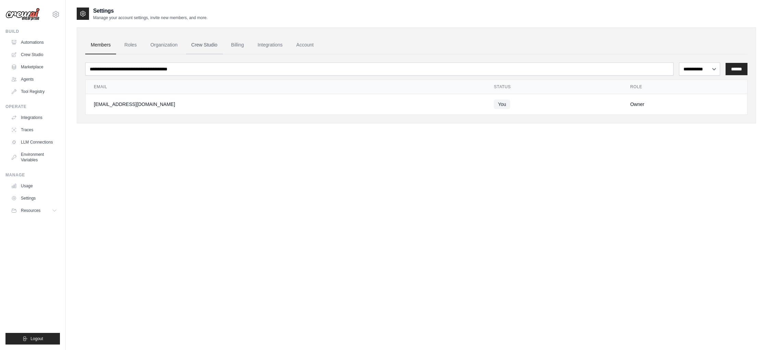
click at [207, 47] on link "Crew Studio" at bounding box center [204, 45] width 37 height 18
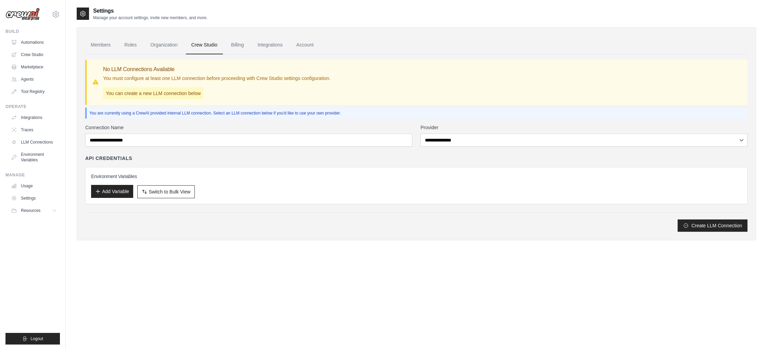
click at [117, 193] on button "Add Variable" at bounding box center [112, 191] width 42 height 13
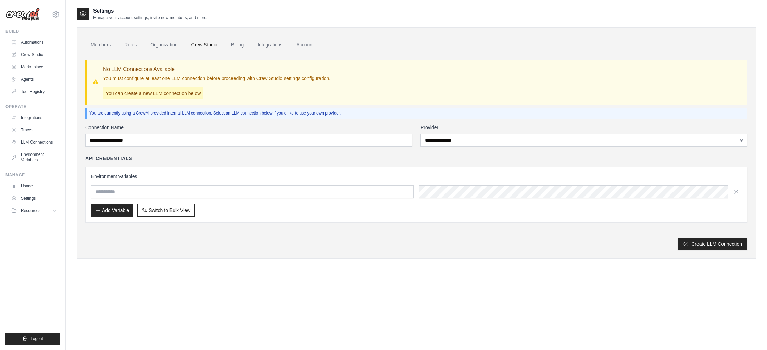
click at [347, 172] on div "Environment Variables Add Variable Switch to Bulk View Switch to Table View" at bounding box center [416, 194] width 662 height 55
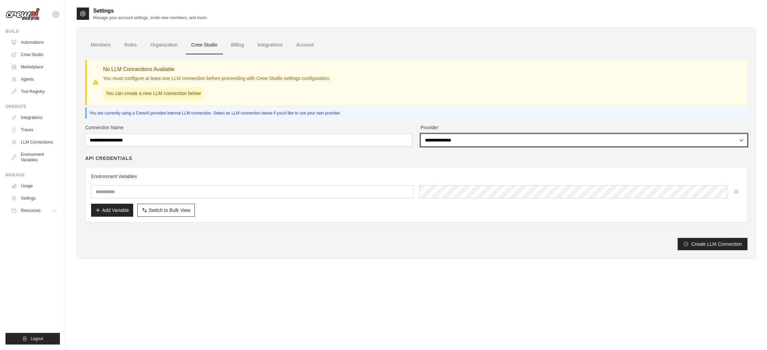
click at [479, 141] on select "**********" at bounding box center [583, 140] width 327 height 13
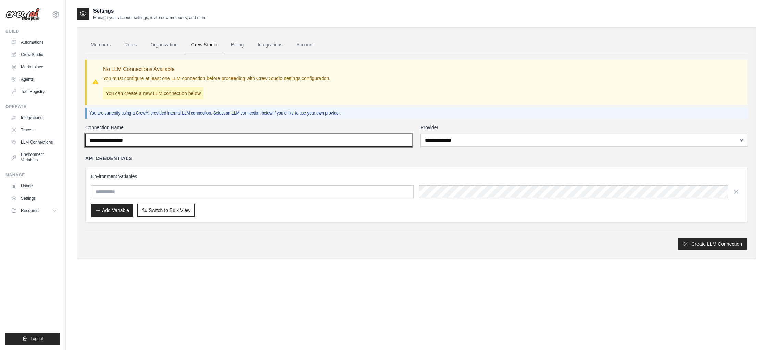
click at [217, 145] on input "Connection Name" at bounding box center [248, 140] width 327 height 13
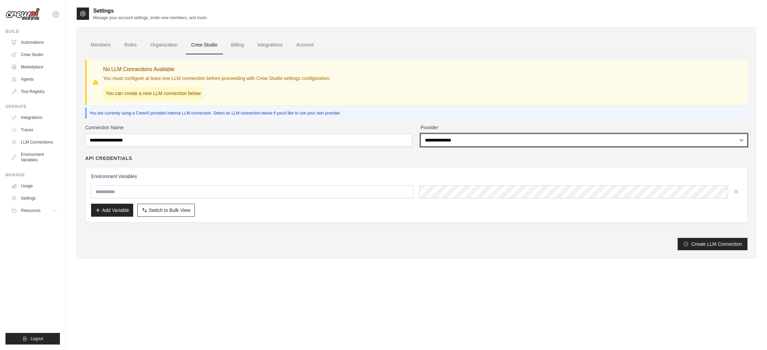
click at [475, 141] on select "**********" at bounding box center [583, 140] width 327 height 13
select select "******"
click at [420, 134] on select "**********" at bounding box center [583, 140] width 327 height 13
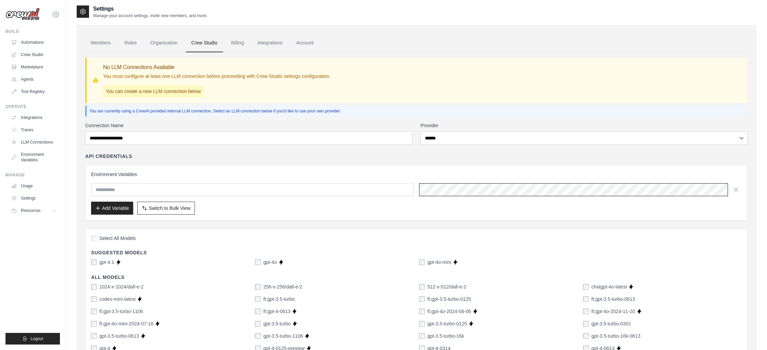
scroll to position [1, 0]
click at [169, 84] on div "No LLM Connections Available You must configure at least one LLM connection bef…" at bounding box center [216, 82] width 227 height 34
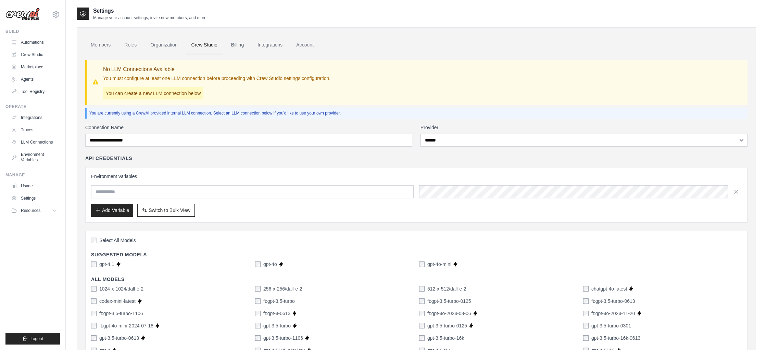
click at [238, 46] on link "Billing" at bounding box center [238, 45] width 24 height 18
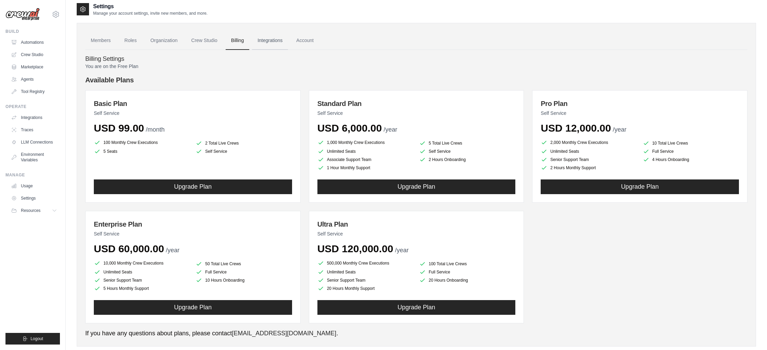
scroll to position [4, 0]
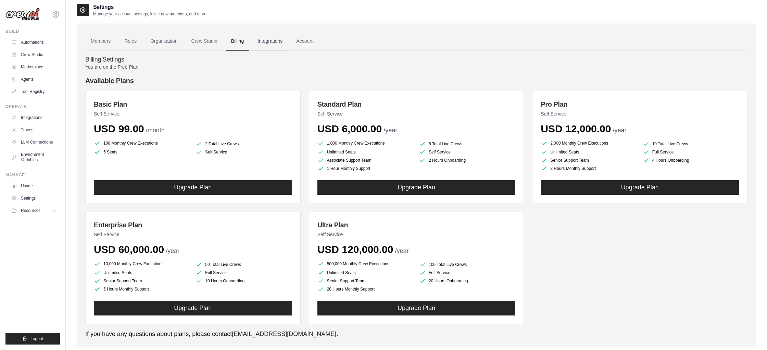
drag, startPoint x: 272, startPoint y: 41, endPoint x: 255, endPoint y: 42, distance: 17.1
click at [272, 41] on link "Integrations" at bounding box center [270, 41] width 36 height 18
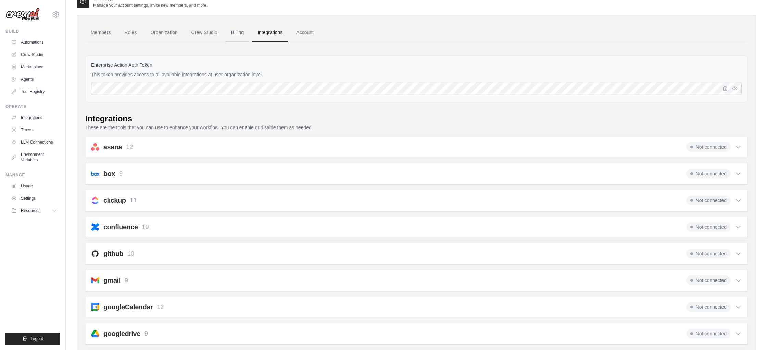
click at [238, 39] on link "Billing" at bounding box center [238, 33] width 24 height 18
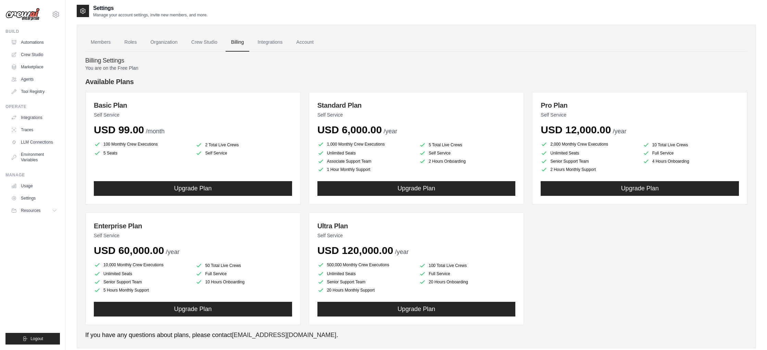
scroll to position [18, 0]
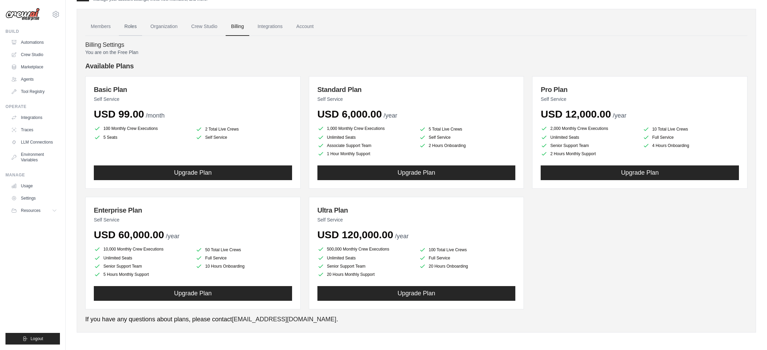
click at [132, 28] on link "Roles" at bounding box center [130, 26] width 23 height 18
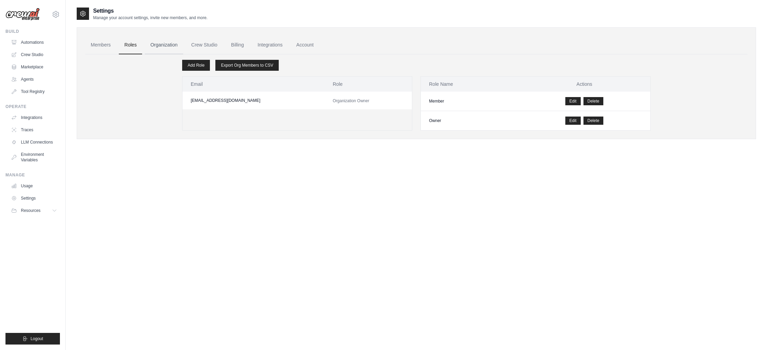
scroll to position [0, 0]
click at [165, 44] on link "Organization" at bounding box center [164, 45] width 38 height 18
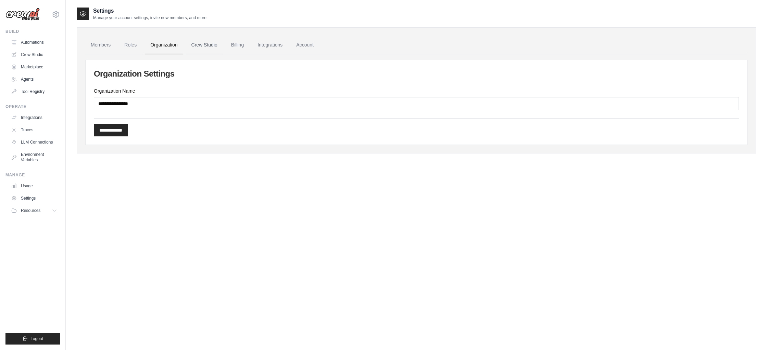
click at [201, 46] on link "Crew Studio" at bounding box center [204, 45] width 37 height 18
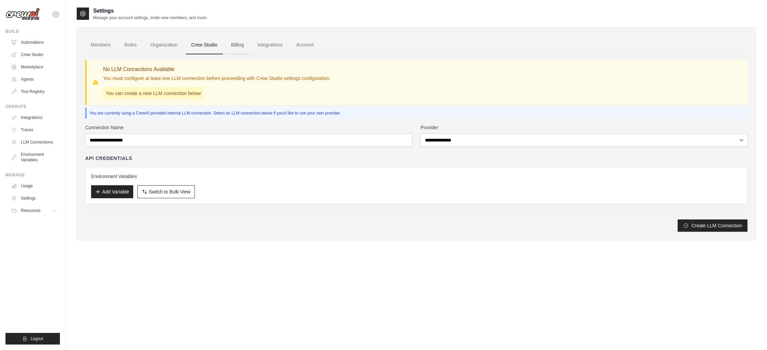
click at [237, 47] on link "Billing" at bounding box center [238, 45] width 24 height 18
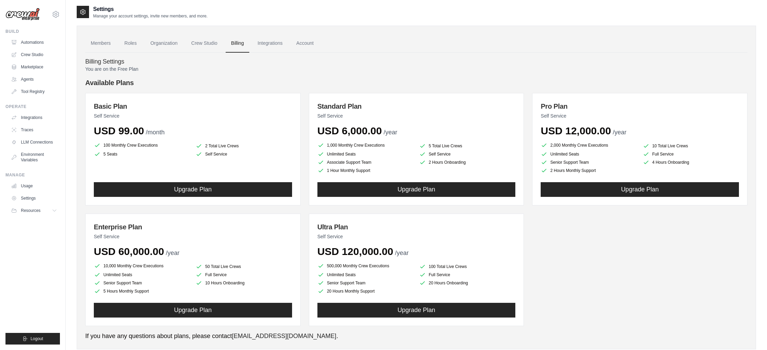
scroll to position [3, 0]
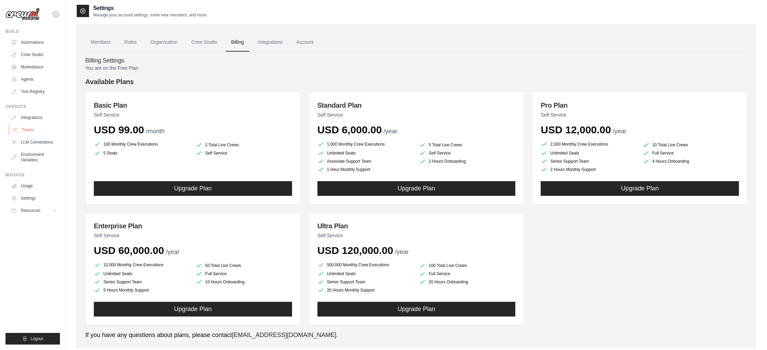
click at [28, 130] on link "Traces" at bounding box center [35, 130] width 52 height 11
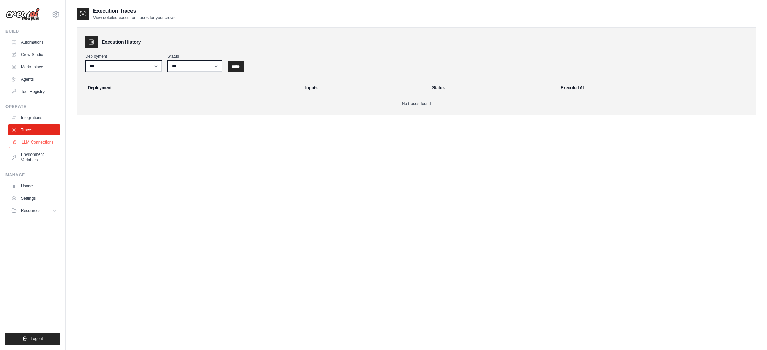
click at [31, 140] on link "LLM Connections" at bounding box center [35, 142] width 52 height 11
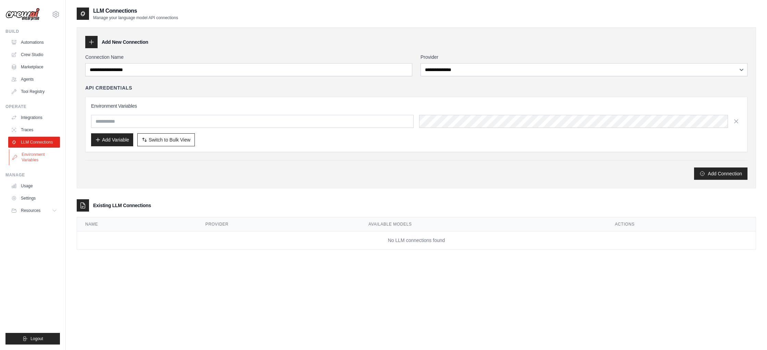
click at [33, 160] on link "Environment Variables" at bounding box center [35, 157] width 52 height 16
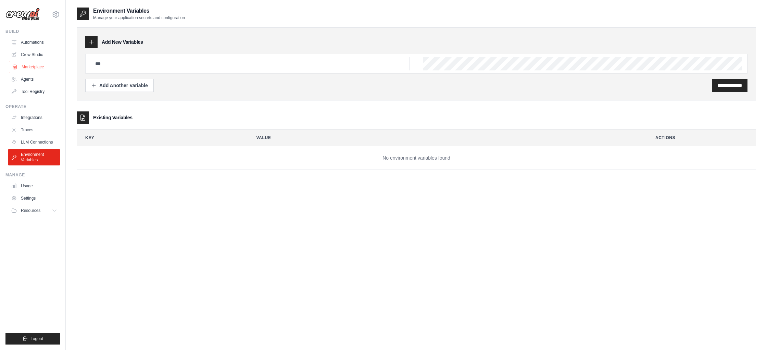
click at [40, 68] on link "Marketplace" at bounding box center [35, 67] width 52 height 11
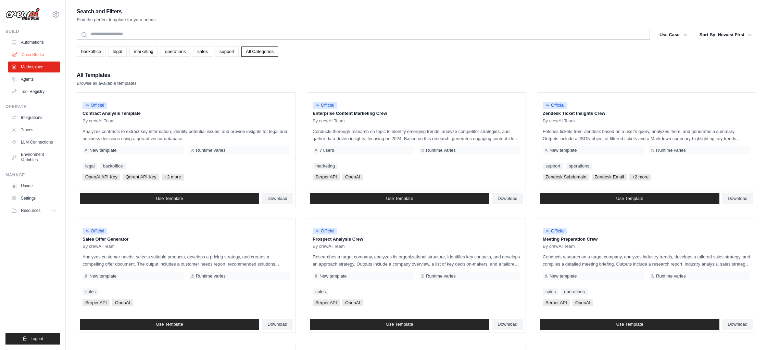
click at [36, 55] on link "Crew Studio" at bounding box center [35, 54] width 52 height 11
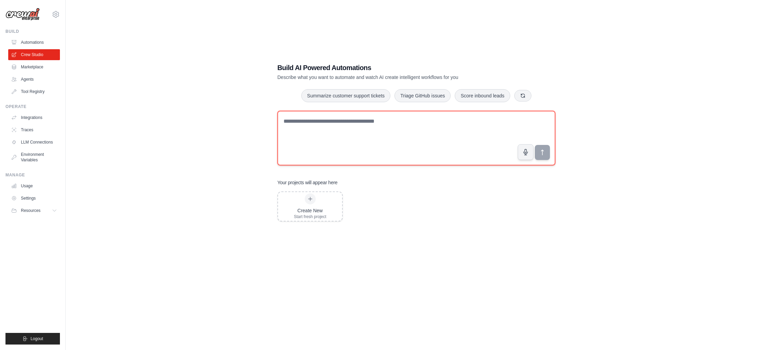
click at [297, 126] on textarea at bounding box center [416, 138] width 278 height 55
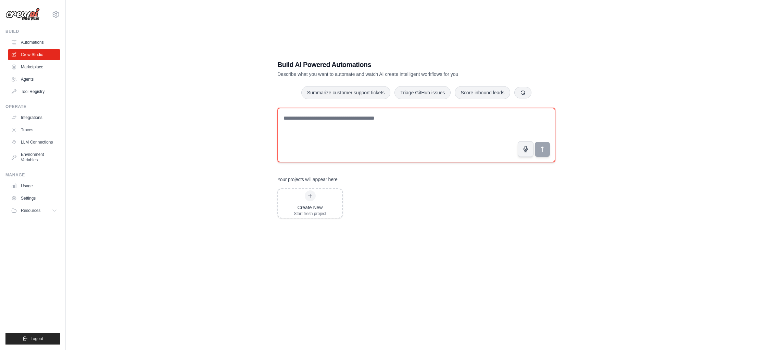
click at [306, 131] on textarea at bounding box center [416, 135] width 278 height 55
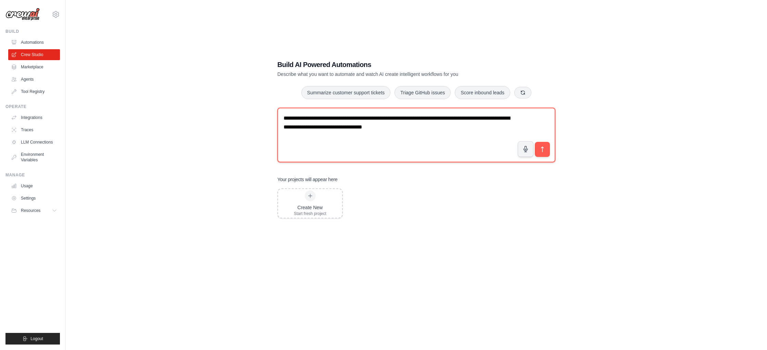
type textarea "**********"
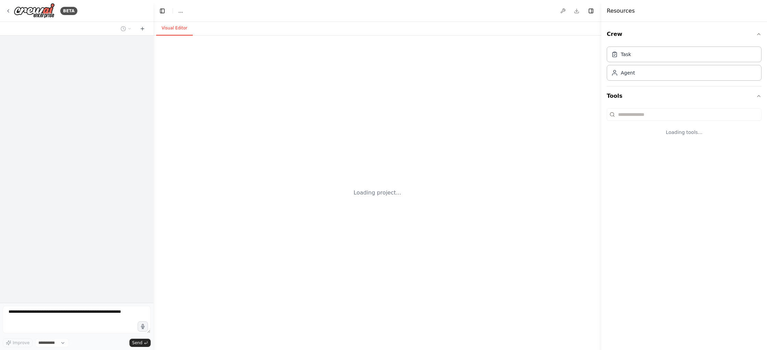
select select "****"
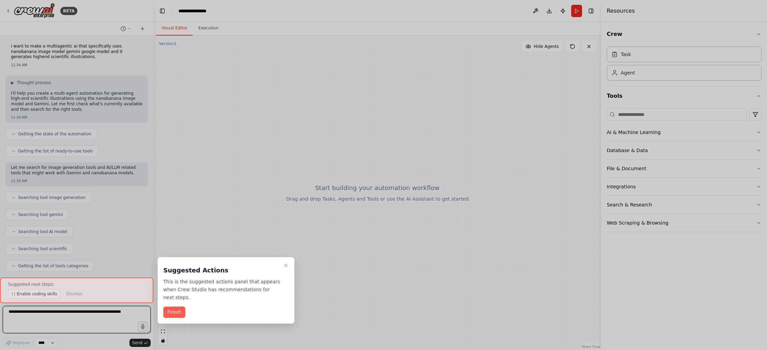
scroll to position [207, 0]
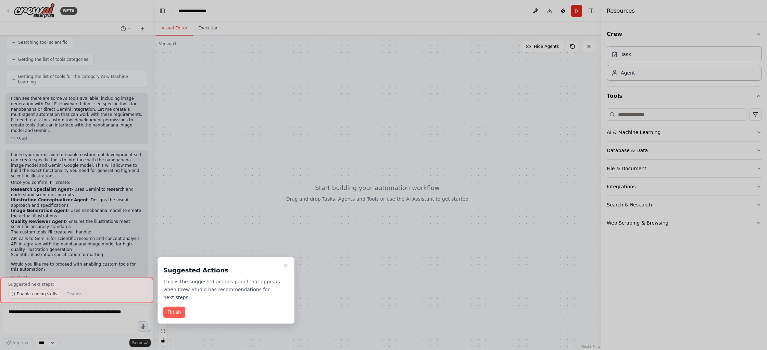
click at [175, 312] on button "Finish" at bounding box center [174, 312] width 22 height 11
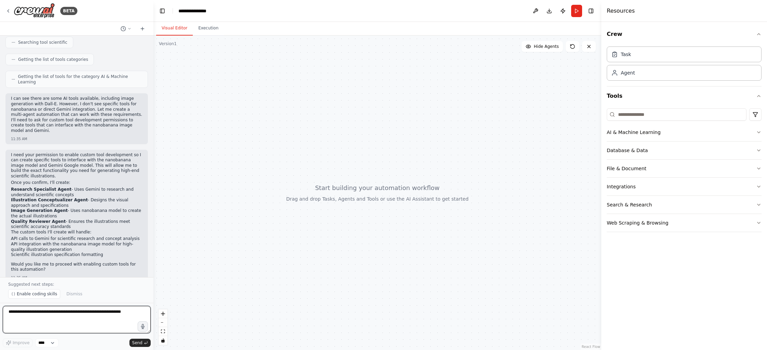
click at [30, 320] on textarea at bounding box center [77, 319] width 148 height 27
type textarea "***"
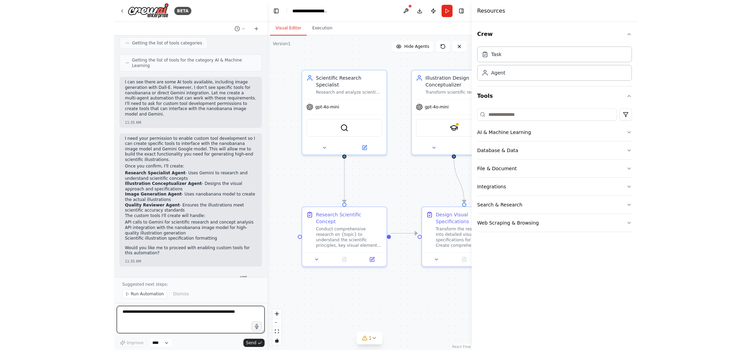
scroll to position [2064, 0]
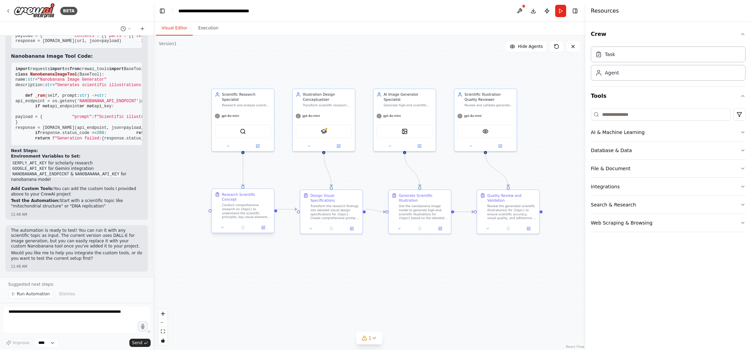
click at [256, 212] on div "Conduct comprehensive research on {topic} to understand the scientific principl…" at bounding box center [246, 211] width 49 height 16
click at [248, 210] on div "Conduct comprehensive research on {topic} to understand the scientific principl…" at bounding box center [246, 211] width 49 height 16
click at [224, 225] on button at bounding box center [222, 228] width 17 height 6
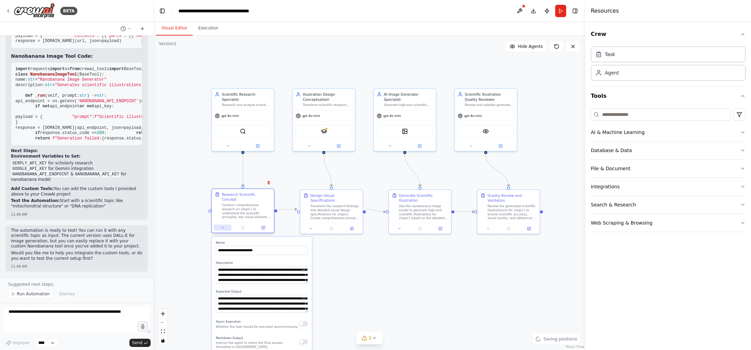
click at [223, 226] on icon at bounding box center [222, 228] width 4 height 4
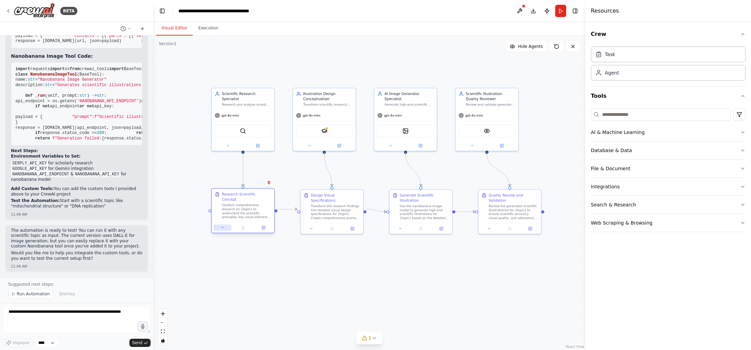
click at [223, 226] on icon at bounding box center [222, 228] width 4 height 4
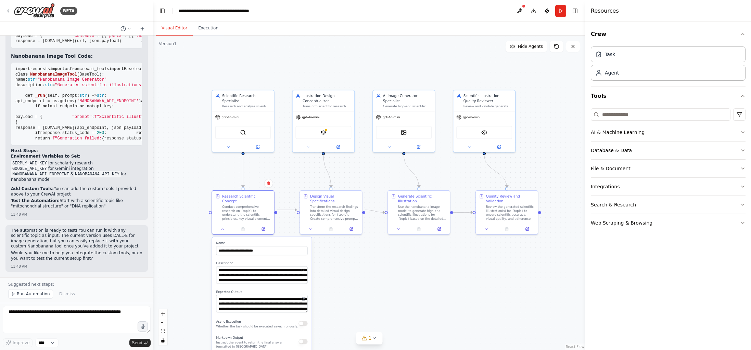
click at [454, 268] on div ".deletable-edge-delete-btn { width: 20px; height: 20px; border: 0px solid #ffff…" at bounding box center [369, 193] width 432 height 315
click at [348, 67] on div ".deletable-edge-delete-btn { width: 20px; height: 20px; border: 0px solid #ffff…" at bounding box center [369, 193] width 432 height 315
click at [109, 194] on p "Add Custom Tools: You can add the custom tools I provided above to your CrewAI …" at bounding box center [76, 191] width 131 height 11
drag, startPoint x: 47, startPoint y: 164, endPoint x: 13, endPoint y: 165, distance: 34.2
click at [13, 165] on code "SERPLY_API_KEY" at bounding box center [29, 163] width 37 height 6
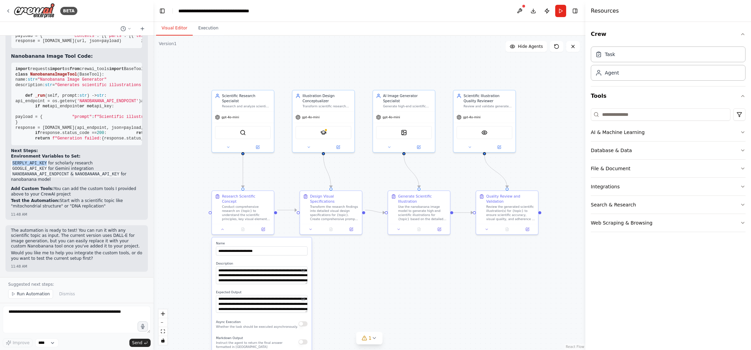
click at [352, 284] on div ".deletable-edge-delete-btn { width: 20px; height: 20px; border: 0px solid #ffff…" at bounding box center [369, 193] width 432 height 315
drag, startPoint x: 228, startPoint y: 234, endPoint x: 209, endPoint y: 240, distance: 19.2
click at [209, 242] on label "Name" at bounding box center [252, 244] width 92 height 4
click at [561, 11] on button "Run" at bounding box center [560, 11] width 11 height 12
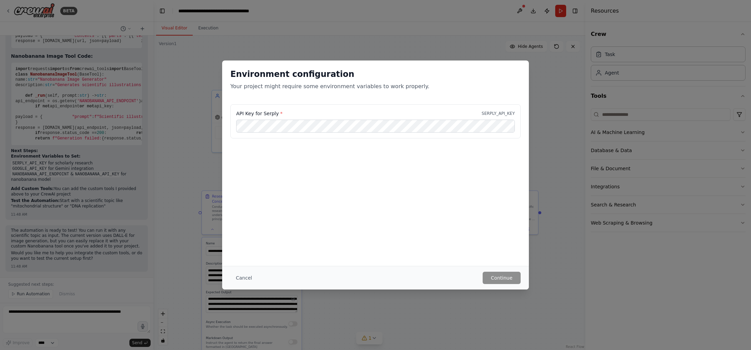
click at [244, 276] on button "Cancel" at bounding box center [243, 278] width 27 height 12
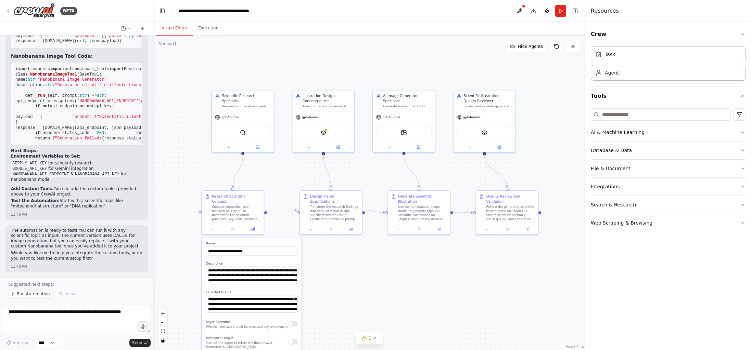
click at [100, 172] on code "NANOBANANA_API_KEY" at bounding box center [97, 174] width 47 height 6
click at [121, 177] on code "NANOBANANA_API_KEY" at bounding box center [97, 174] width 47 height 6
click at [377, 172] on div ".deletable-edge-delete-btn { width: 20px; height: 20px; border: 0px solid #ffff…" at bounding box center [369, 193] width 432 height 315
click at [389, 281] on div ".deletable-edge-delete-btn { width: 20px; height: 20px; border: 0px solid #ffff…" at bounding box center [369, 193] width 432 height 315
click at [343, 263] on div ".deletable-edge-delete-btn { width: 20px; height: 20px; border: 0px solid #ffff…" at bounding box center [369, 193] width 432 height 315
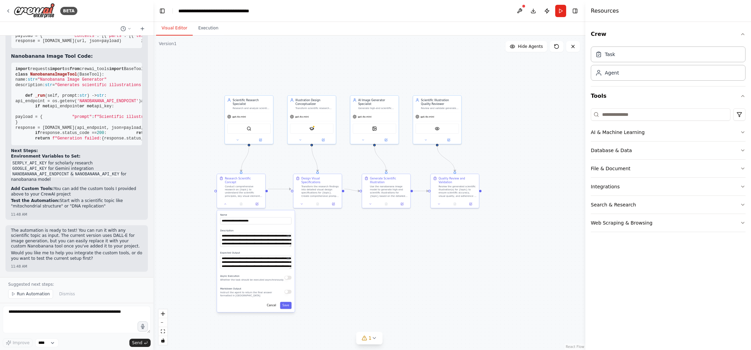
drag, startPoint x: 343, startPoint y: 286, endPoint x: 333, endPoint y: 248, distance: 39.3
click at [333, 248] on div ".deletable-edge-delete-btn { width: 20px; height: 20px; border: 0px solid #ffff…" at bounding box center [369, 193] width 432 height 315
click at [377, 338] on button "1" at bounding box center [369, 338] width 26 height 13
click at [462, 322] on button at bounding box center [466, 321] width 12 height 8
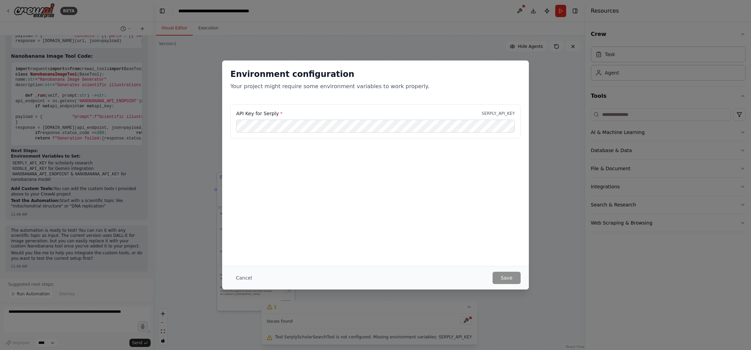
click at [504, 112] on p "SERPLY_API_KEY" at bounding box center [497, 113] width 33 height 5
click at [490, 113] on p "SERPLY_API_KEY" at bounding box center [497, 113] width 33 height 5
click at [512, 280] on button "Save" at bounding box center [506, 278] width 28 height 12
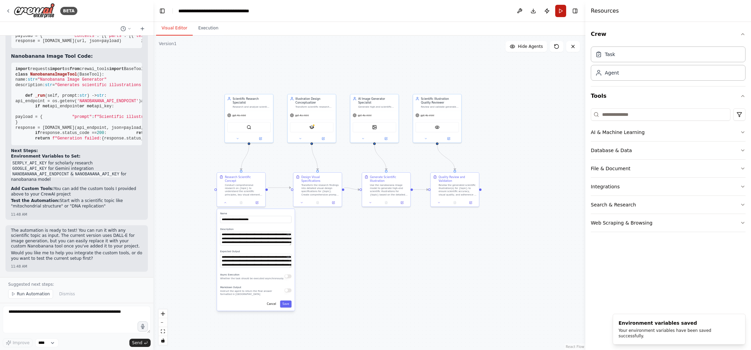
click at [557, 14] on button "Run" at bounding box center [560, 11] width 11 height 12
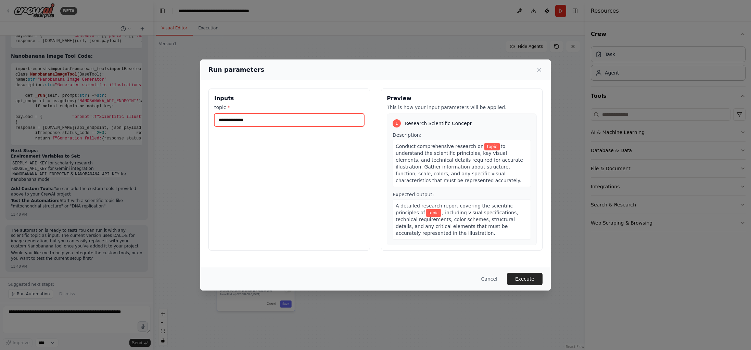
click at [258, 121] on input "topic *" at bounding box center [289, 120] width 150 height 13
click at [539, 69] on icon at bounding box center [539, 69] width 7 height 7
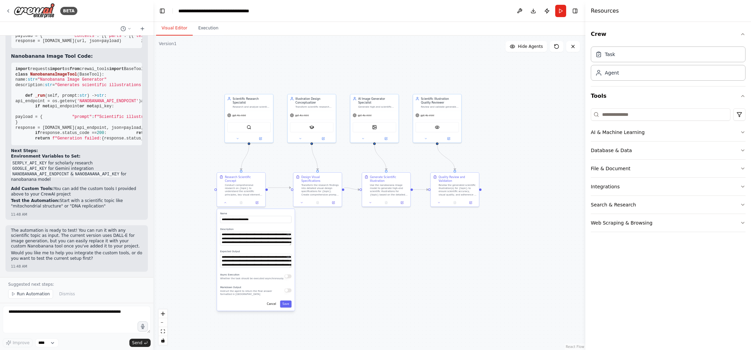
click at [48, 169] on li "GOOGLE_API_KEY for Gemini integration" at bounding box center [76, 168] width 131 height 5
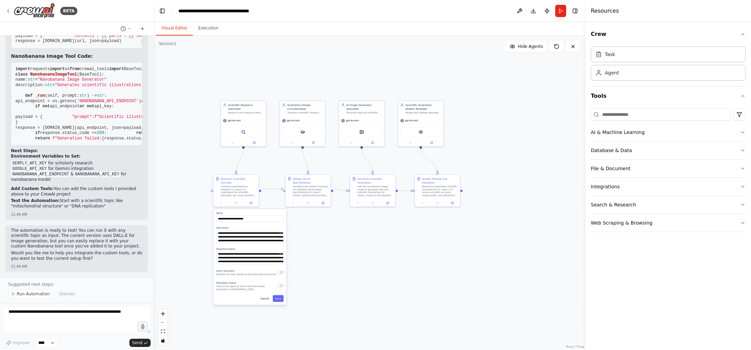
click at [41, 178] on code "NANOBANANA_API_ENDPOINT" at bounding box center [41, 174] width 60 height 6
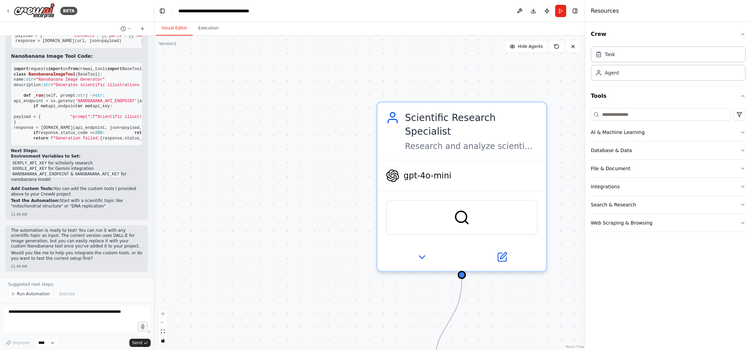
scroll to position [2064, 0]
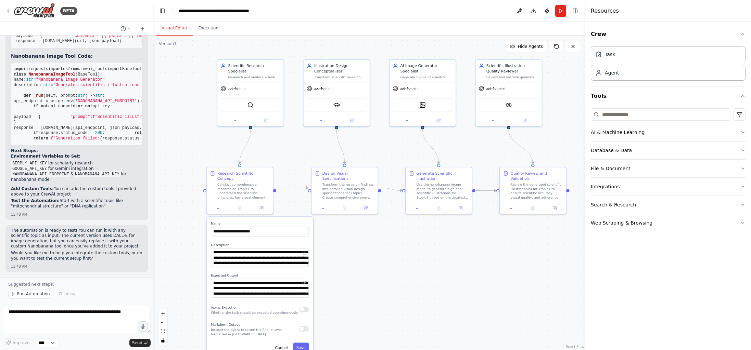
drag, startPoint x: 242, startPoint y: 142, endPoint x: 172, endPoint y: 89, distance: 88.2
click at [165, 80] on div ".deletable-edge-delete-btn { width: 20px; height: 20px; border: 0px solid #ffff…" at bounding box center [369, 193] width 432 height 315
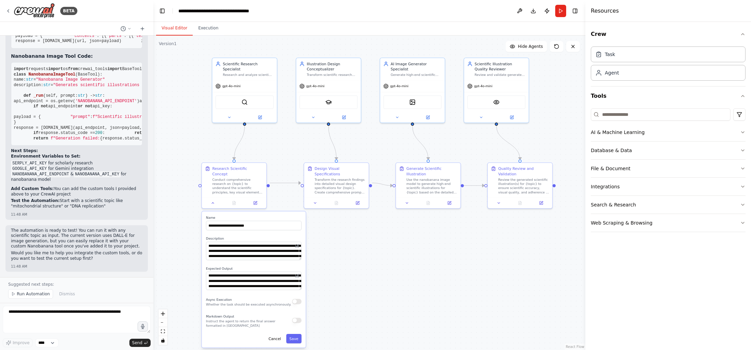
click at [300, 255] on div "**********" at bounding box center [254, 279] width 104 height 136
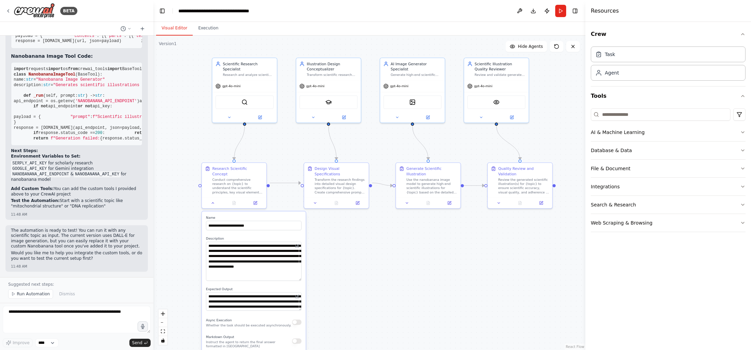
drag, startPoint x: 299, startPoint y: 255, endPoint x: 301, endPoint y: 275, distance: 20.9
click at [301, 275] on textarea "**********" at bounding box center [253, 261] width 95 height 39
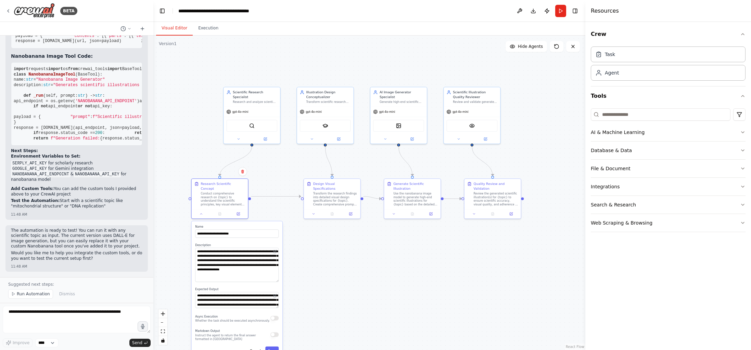
drag, startPoint x: 289, startPoint y: 221, endPoint x: 266, endPoint y: 221, distance: 22.9
click at [266, 225] on label "Name" at bounding box center [236, 227] width 83 height 4
click at [316, 211] on button at bounding box center [316, 212] width 16 height 5
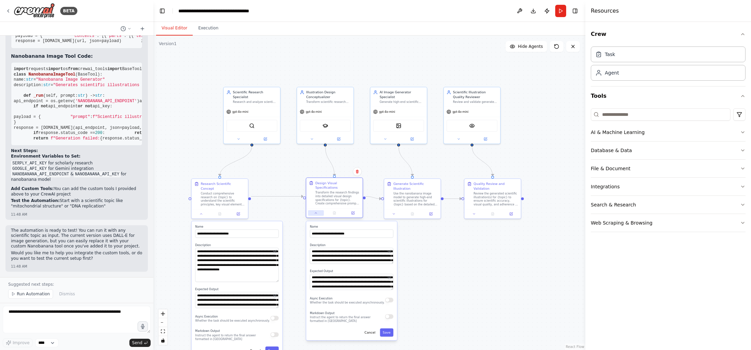
click at [314, 211] on icon at bounding box center [316, 213] width 4 height 4
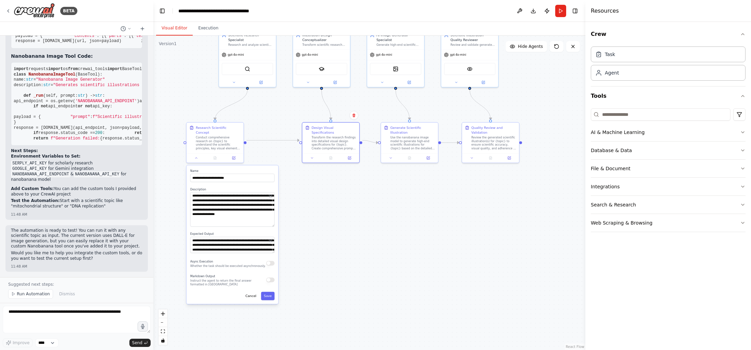
drag, startPoint x: 329, startPoint y: 269, endPoint x: 326, endPoint y: 213, distance: 56.9
click at [326, 213] on div ".deletable-edge-delete-btn { width: 20px; height: 20px; border: 0px solid #ffff…" at bounding box center [369, 193] width 432 height 315
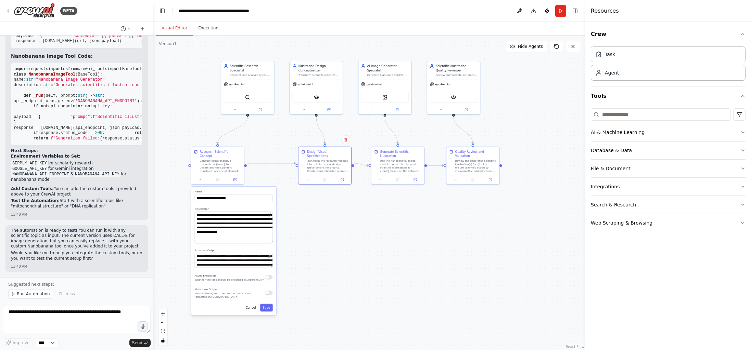
drag, startPoint x: 282, startPoint y: 112, endPoint x: 279, endPoint y: 137, distance: 24.8
click at [278, 137] on div ".deletable-edge-delete-btn { width: 20px; height: 20px; border: 0px solid #ffff…" at bounding box center [369, 193] width 432 height 315
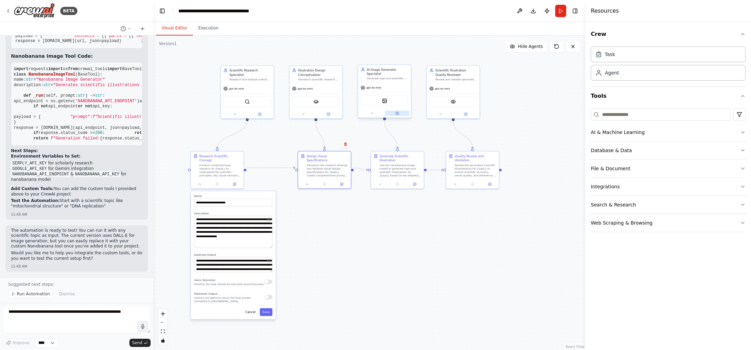
click at [397, 114] on icon at bounding box center [397, 113] width 3 height 3
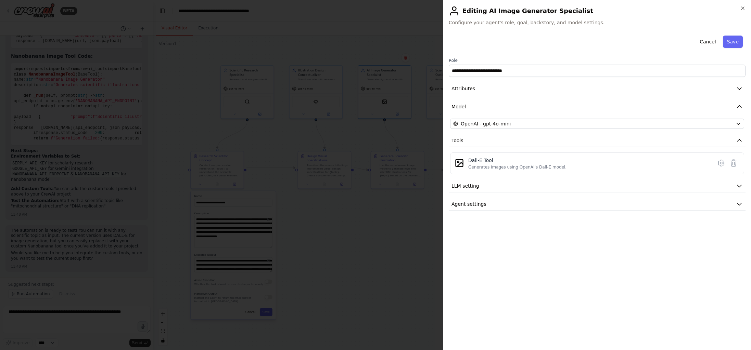
click at [524, 129] on div "**********" at bounding box center [597, 122] width 297 height 178
click at [526, 122] on div "OpenAI - gpt-4o-mini" at bounding box center [593, 123] width 280 height 7
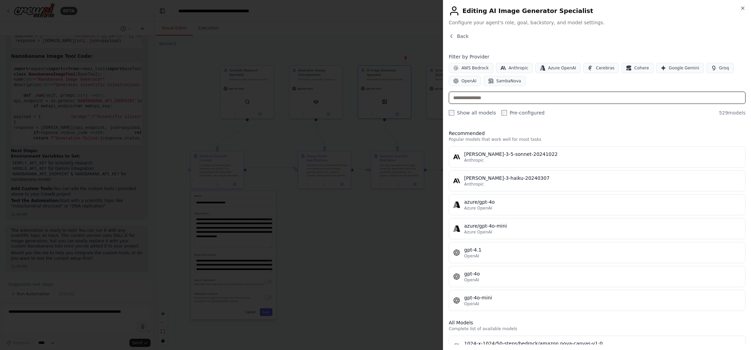
click at [532, 98] on input "text" at bounding box center [597, 98] width 297 height 12
paste input "**********"
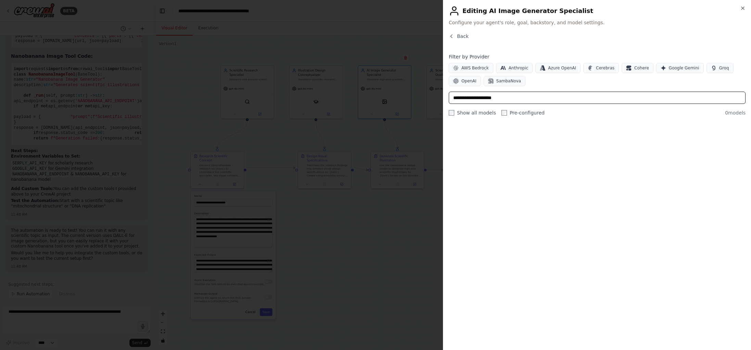
click at [511, 101] on input "**********" at bounding box center [597, 98] width 297 height 12
drag, startPoint x: 490, startPoint y: 97, endPoint x: 544, endPoint y: 100, distance: 54.5
click at [544, 100] on input "**********" at bounding box center [597, 98] width 297 height 12
type input "**********"
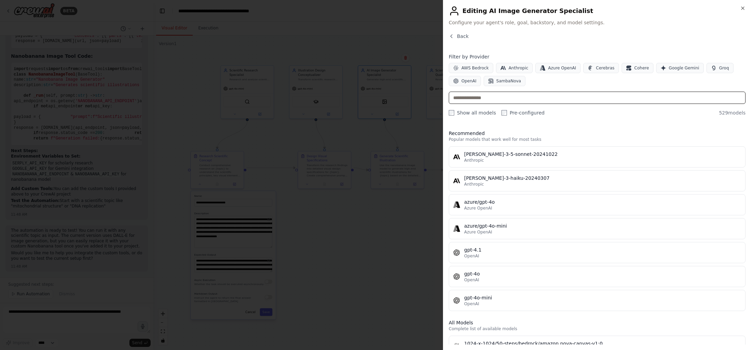
paste input "**********"
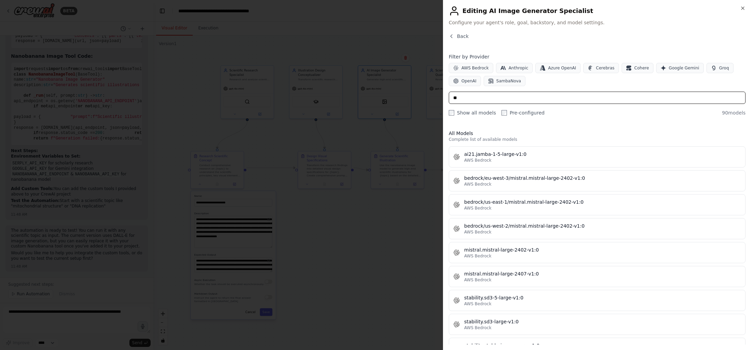
type input "*"
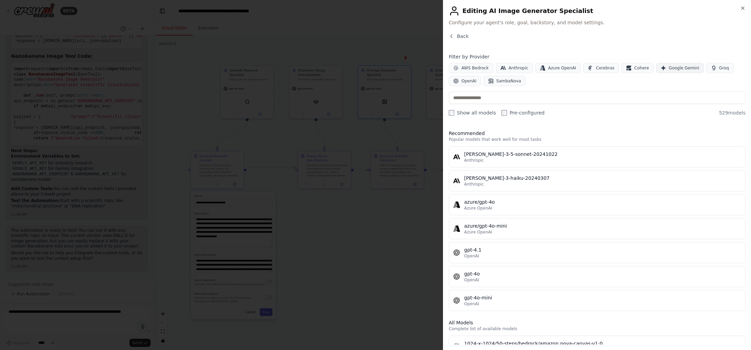
click at [683, 67] on span "Google Gemini" at bounding box center [684, 67] width 30 height 5
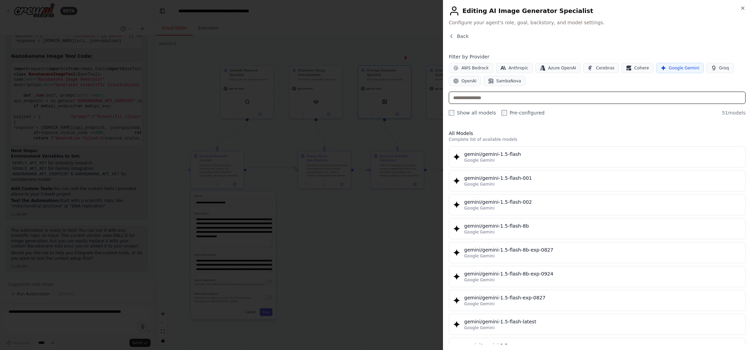
click at [537, 98] on input "text" at bounding box center [597, 98] width 297 height 12
paste input "**********"
type input "**********"
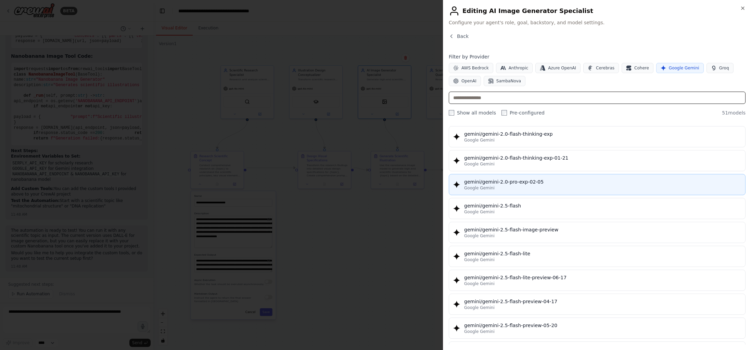
scroll to position [524, 0]
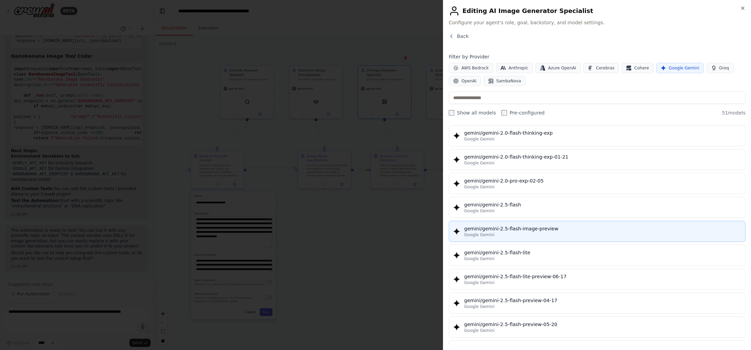
click at [539, 233] on div "Google Gemini" at bounding box center [602, 234] width 277 height 5
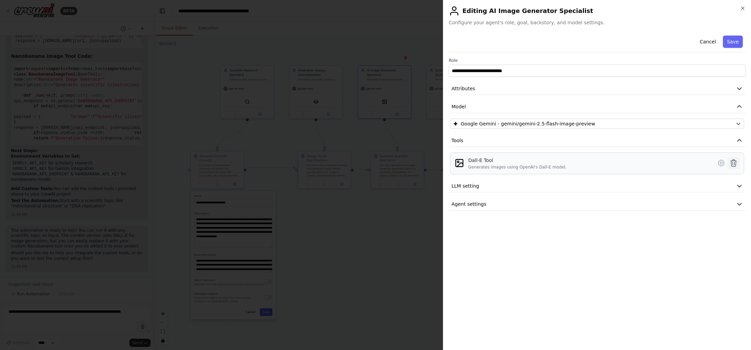
click at [733, 161] on icon at bounding box center [733, 163] width 8 height 8
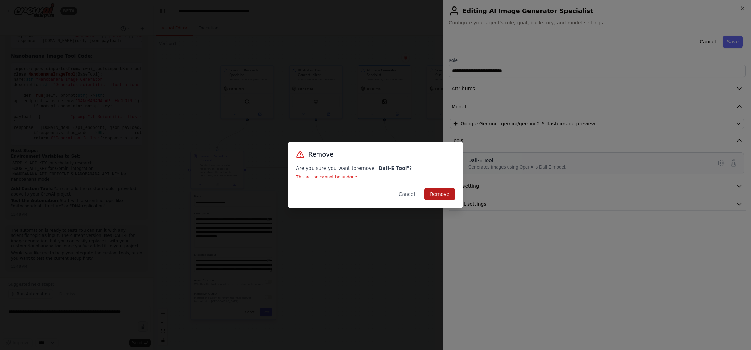
click at [444, 193] on button "Remove" at bounding box center [439, 194] width 30 height 12
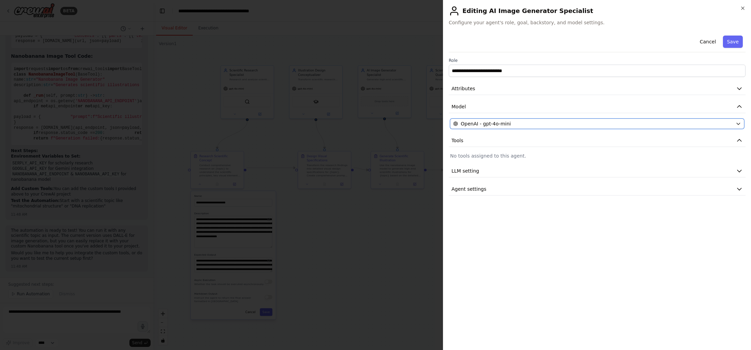
click at [527, 124] on div "OpenAI - gpt-4o-mini" at bounding box center [593, 123] width 280 height 7
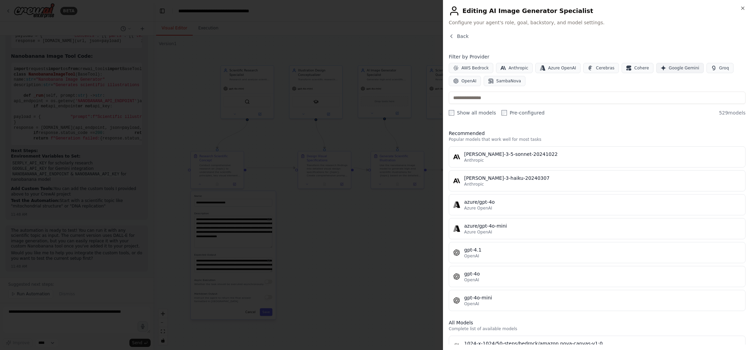
click at [673, 68] on span "Google Gemini" at bounding box center [684, 67] width 30 height 5
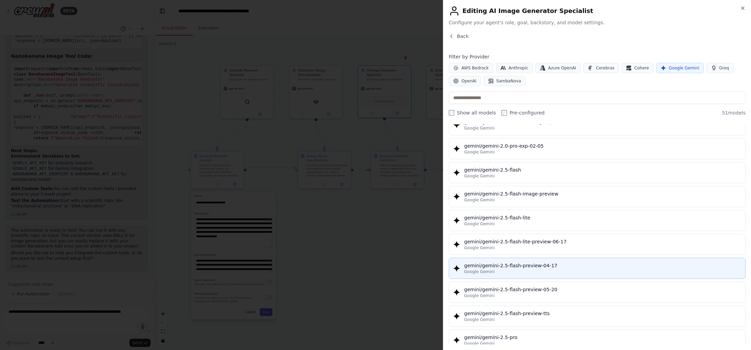
scroll to position [561, 0]
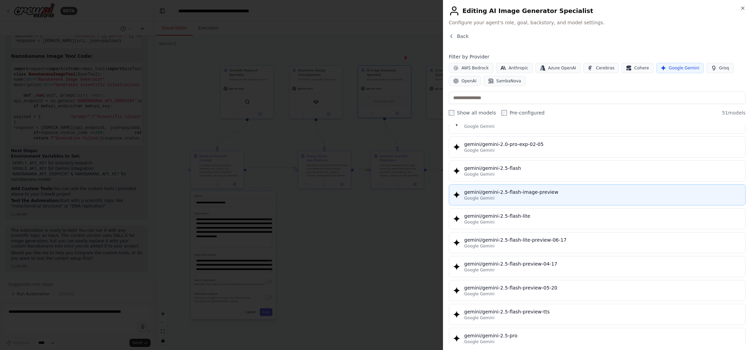
click at [536, 196] on div "Google Gemini" at bounding box center [602, 198] width 277 height 5
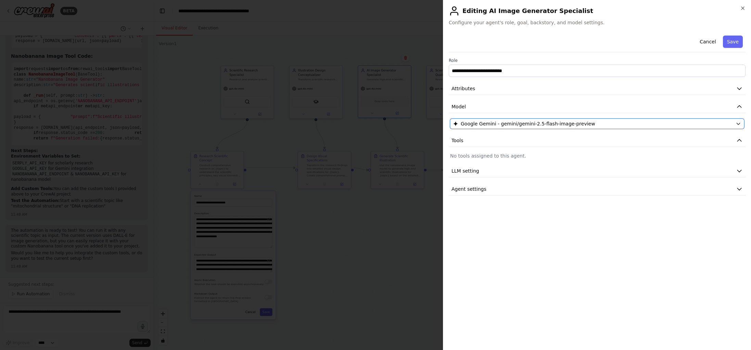
drag, startPoint x: 584, startPoint y: 123, endPoint x: 453, endPoint y: 121, distance: 131.4
click at [453, 121] on button "Google Gemini - gemini/gemini-2.5-flash-image-preview" at bounding box center [597, 124] width 294 height 10
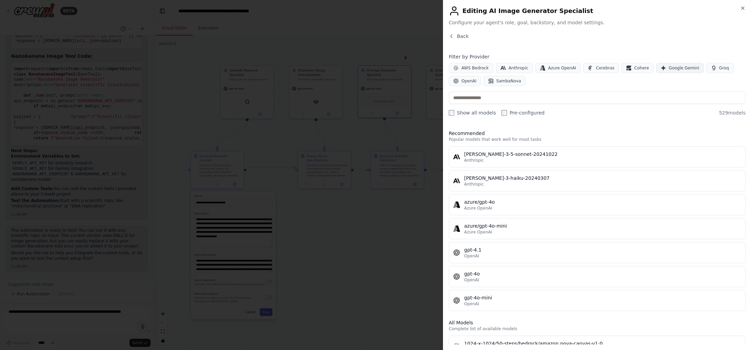
click at [669, 70] on span "Google Gemini" at bounding box center [684, 67] width 30 height 5
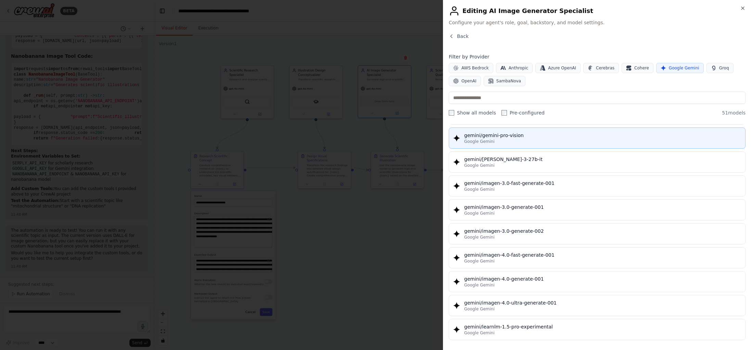
scroll to position [1026, 0]
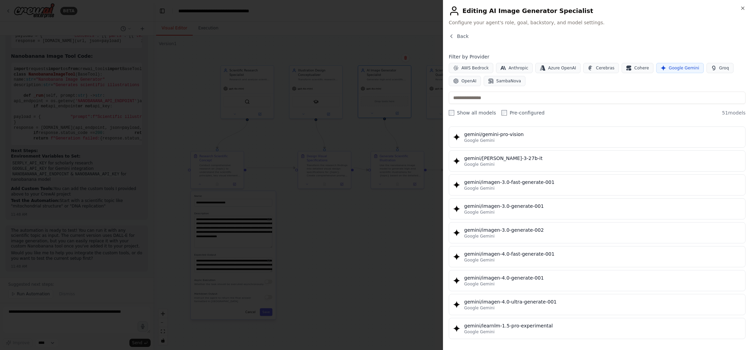
click at [607, 88] on div "Filter by Provider AWS Bedrock Anthropic Azure OpenAI Cerebras Cohere Google Ge…" at bounding box center [597, 84] width 297 height 63
click at [742, 9] on icon "button" at bounding box center [742, 7] width 5 height 5
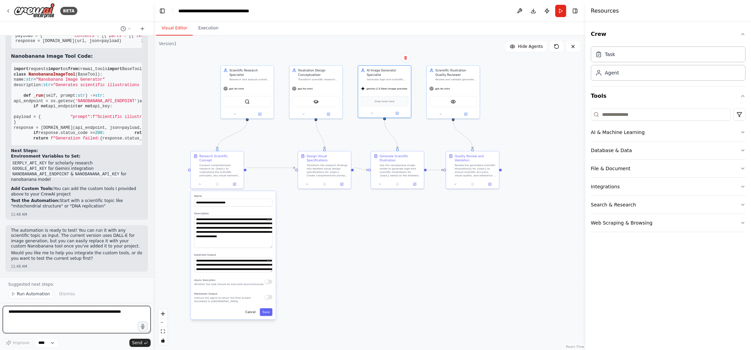
click at [19, 319] on textarea at bounding box center [77, 319] width 148 height 27
paste textarea "**********"
type textarea "**********"
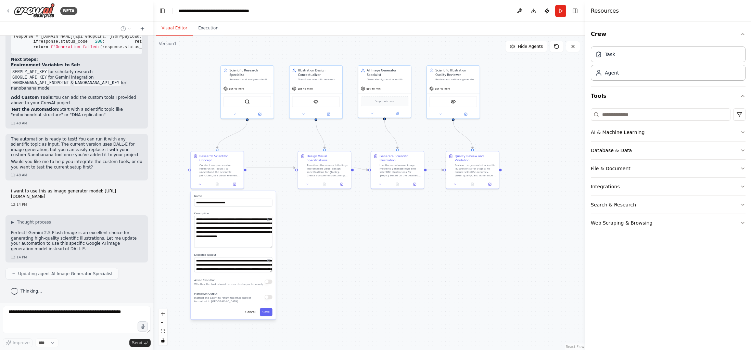
scroll to position [2161, 0]
click at [56, 234] on p "Perfect! Gemini 2.5 Flash Image is an excellent choice for generating high-qual…" at bounding box center [76, 241] width 131 height 21
click at [417, 16] on header "**********" at bounding box center [369, 11] width 432 height 22
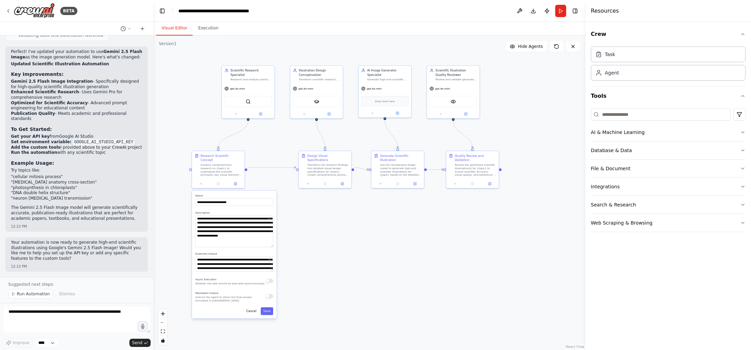
click at [73, 142] on code "GOOGLE_AI_STUDIO_API_KEY" at bounding box center [104, 142] width 62 height 6
click at [397, 113] on icon at bounding box center [397, 112] width 2 height 2
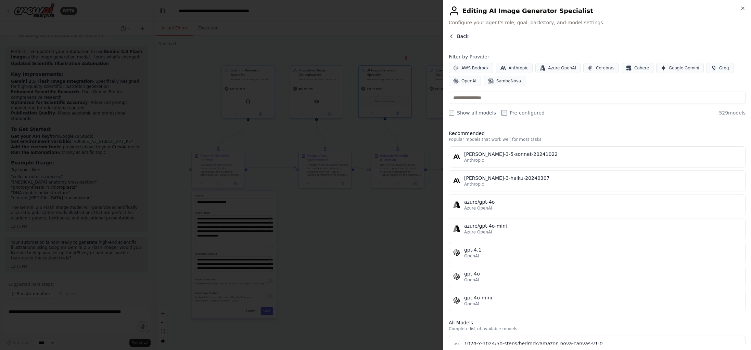
click at [451, 38] on icon "button" at bounding box center [451, 36] width 5 height 5
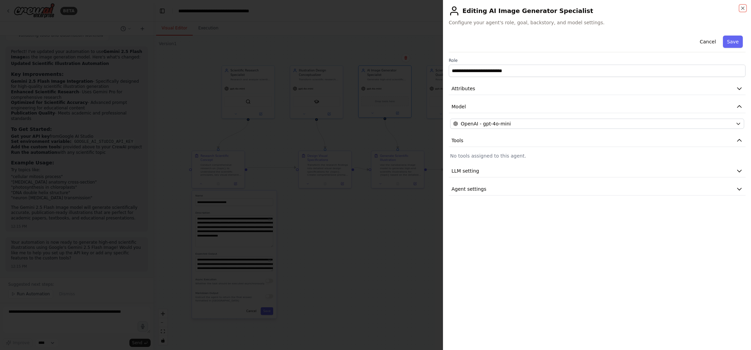
drag, startPoint x: 744, startPoint y: 8, endPoint x: 732, endPoint y: 9, distance: 11.7
click at [744, 8] on icon "button" at bounding box center [742, 7] width 5 height 5
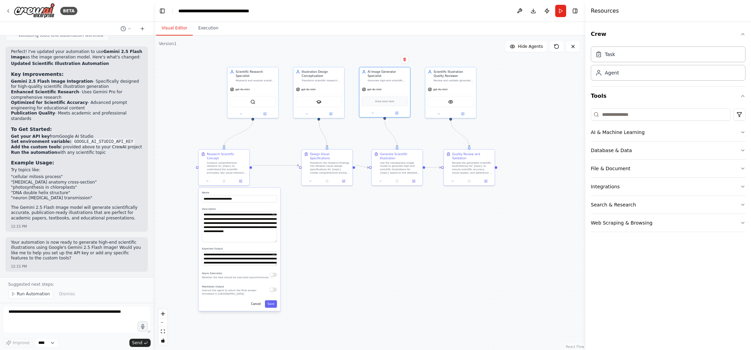
click at [307, 224] on div ".deletable-edge-delete-btn { width: 20px; height: 20px; border: 0px solid #ffff…" at bounding box center [369, 193] width 432 height 315
click at [24, 295] on span "Run Automation" at bounding box center [33, 294] width 33 height 5
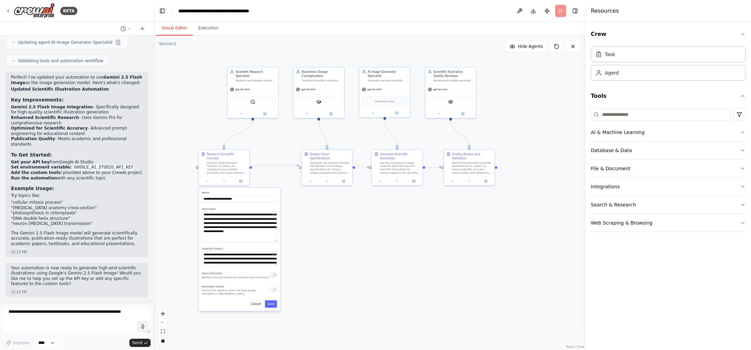
scroll to position [3867, 0]
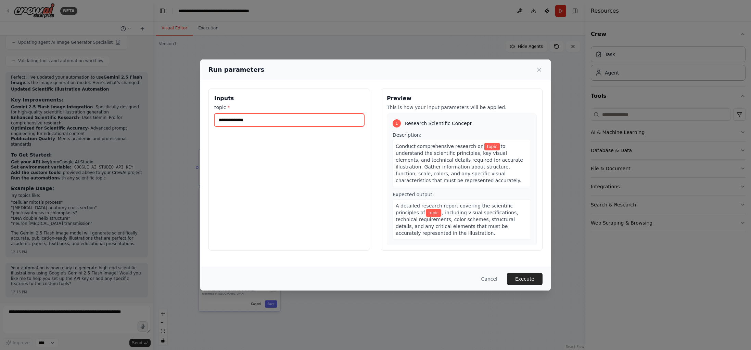
click at [227, 123] on input "topic *" at bounding box center [289, 120] width 150 height 13
click at [243, 124] on input "topic *" at bounding box center [289, 120] width 150 height 13
click at [235, 120] on input "topic *" at bounding box center [289, 120] width 150 height 13
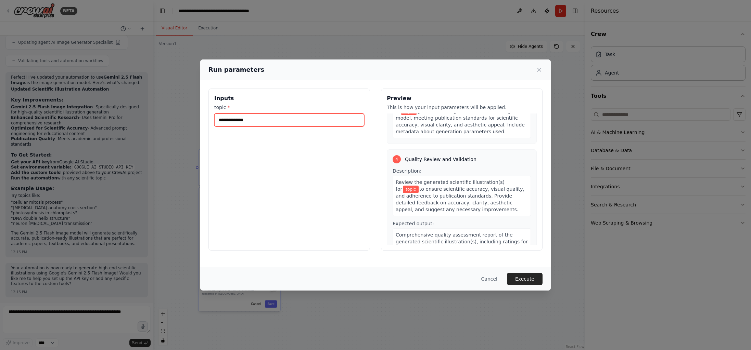
scroll to position [386, 0]
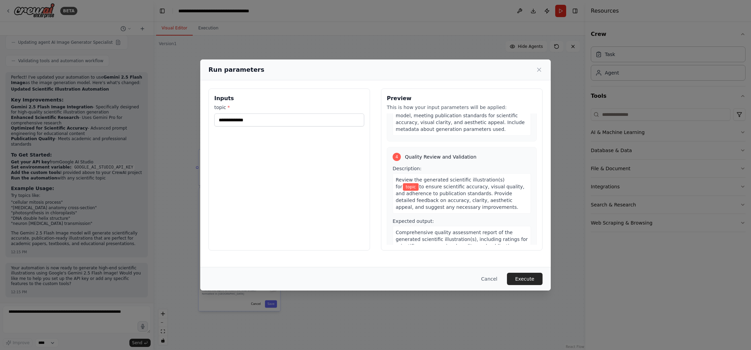
click at [535, 67] on div "Run parameters" at bounding box center [375, 70] width 334 height 10
click at [537, 69] on icon at bounding box center [539, 69] width 7 height 7
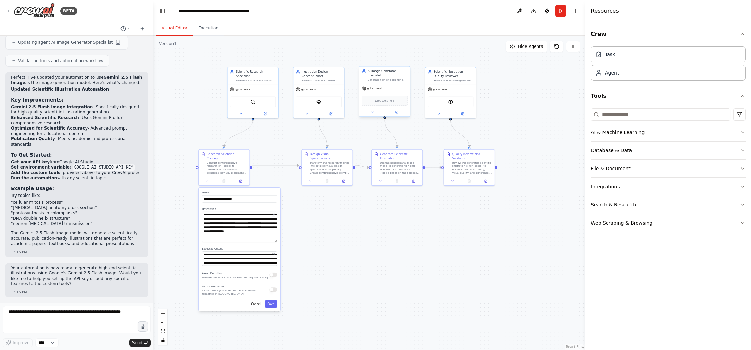
click at [373, 91] on div "gpt-4o-mini" at bounding box center [384, 88] width 51 height 9
click at [376, 85] on div "gpt-4o-mini" at bounding box center [384, 88] width 51 height 9
click at [381, 76] on div "AI Image Generator Specialist" at bounding box center [388, 73] width 40 height 8
click at [398, 113] on icon at bounding box center [397, 112] width 2 height 2
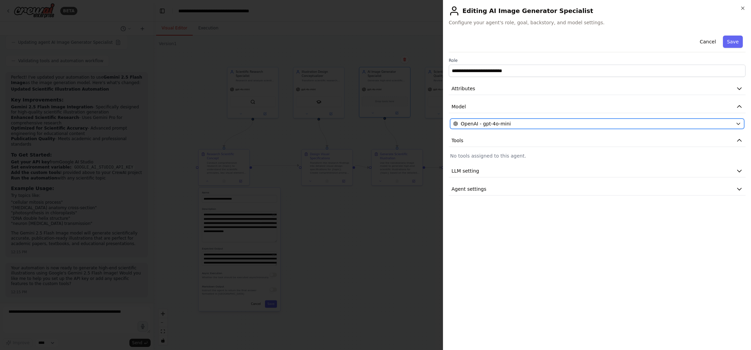
click at [500, 126] on span "OpenAI - gpt-4o-mini" at bounding box center [486, 123] width 50 height 7
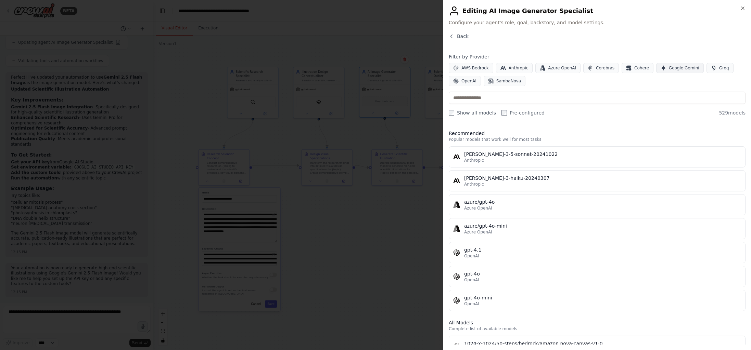
click at [675, 68] on span "Google Gemini" at bounding box center [684, 67] width 30 height 5
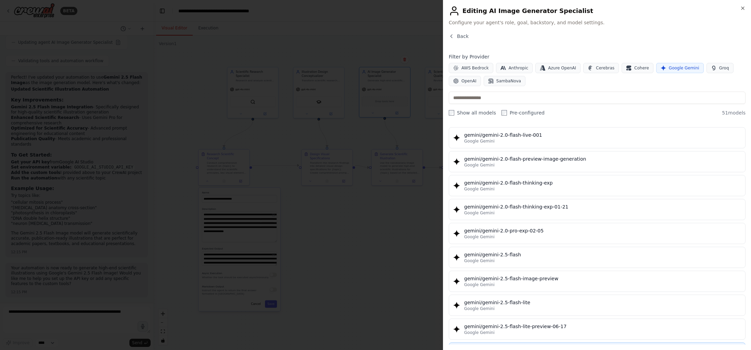
scroll to position [474, 0]
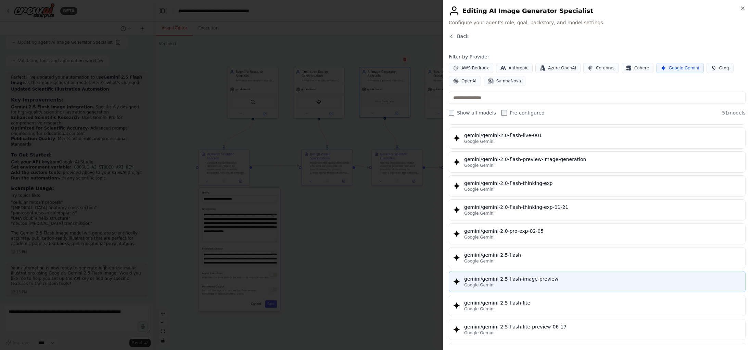
click at [518, 278] on div "gemini/gemini-2.5-flash-image-preview" at bounding box center [602, 279] width 277 height 7
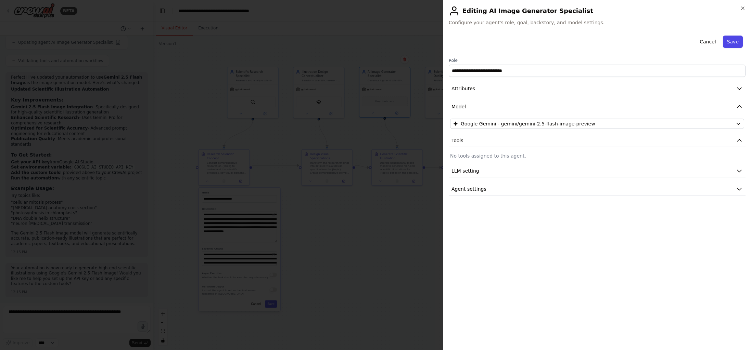
click at [735, 41] on button "Save" at bounding box center [733, 42] width 20 height 12
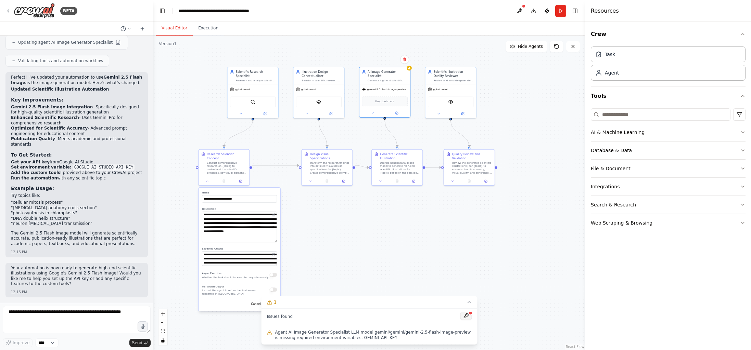
click at [469, 317] on button at bounding box center [466, 316] width 12 height 8
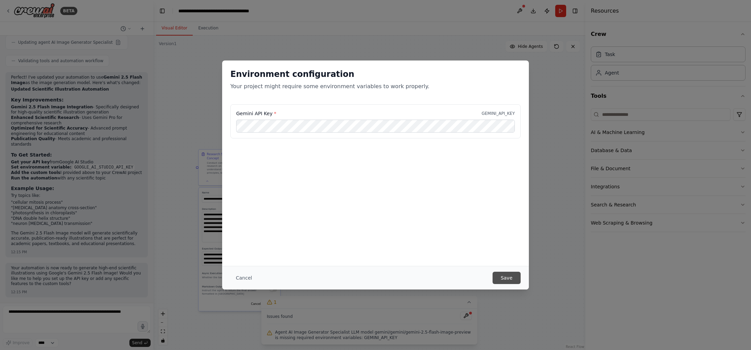
click at [510, 279] on button "Save" at bounding box center [506, 278] width 28 height 12
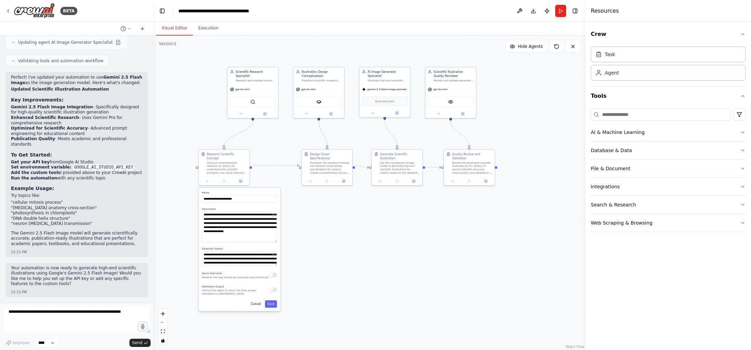
click at [562, 13] on button "Run" at bounding box center [560, 11] width 11 height 12
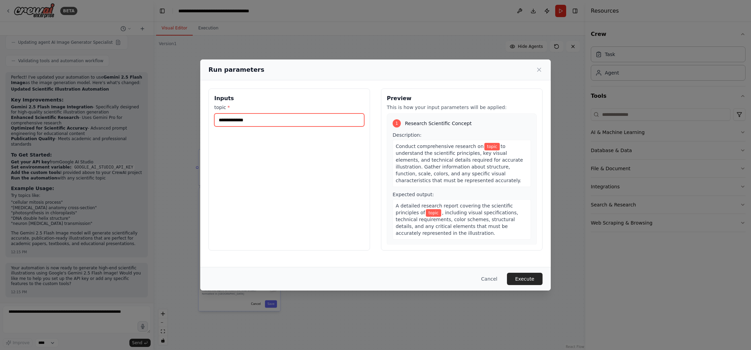
click at [225, 118] on input "topic *" at bounding box center [289, 120] width 150 height 13
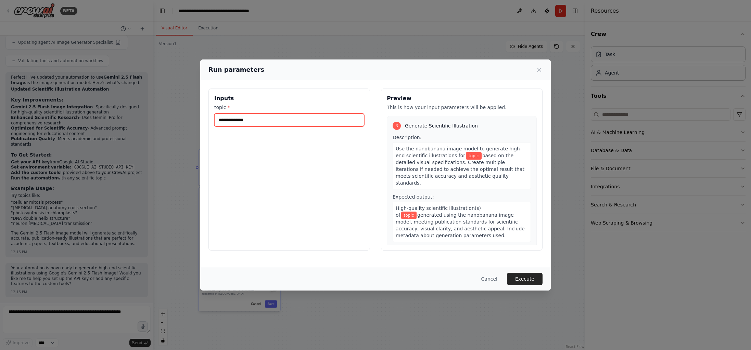
scroll to position [231, 0]
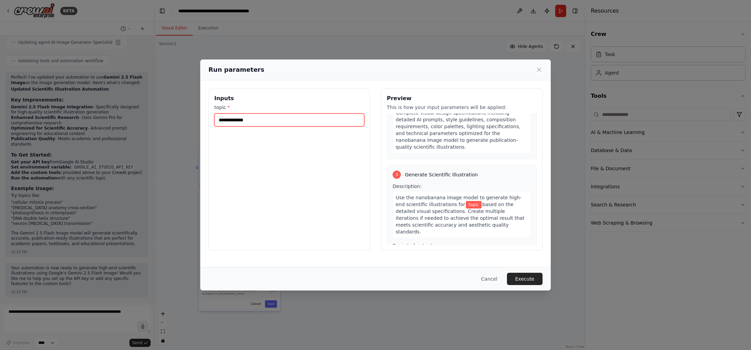
click at [232, 122] on input "topic *" at bounding box center [289, 120] width 150 height 13
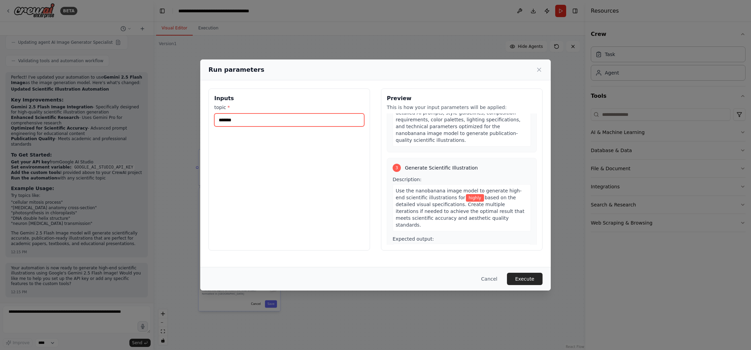
scroll to position [244, 0]
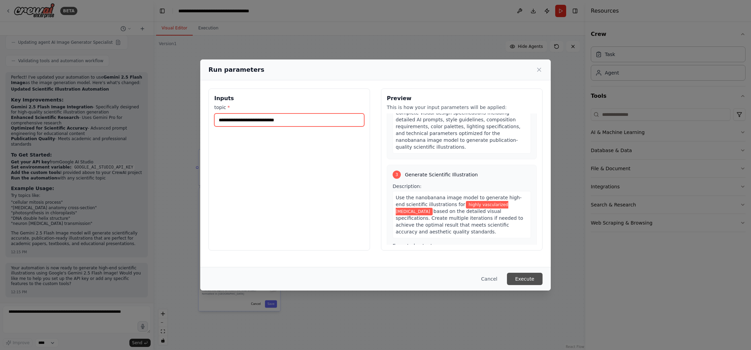
type input "**********"
drag, startPoint x: 526, startPoint y: 280, endPoint x: 516, endPoint y: 280, distance: 9.9
click at [526, 280] on button "Execute" at bounding box center [525, 279] width 36 height 12
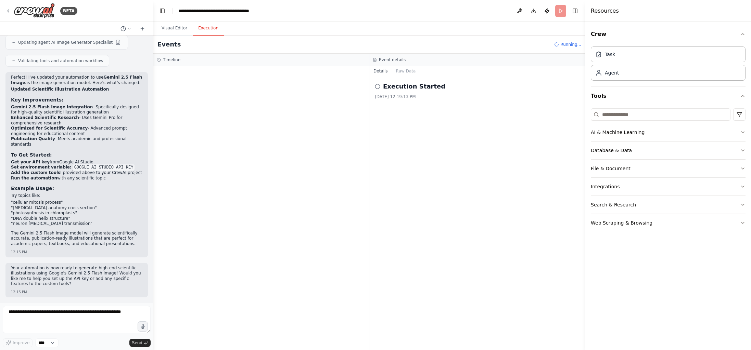
click at [198, 27] on button "Execution" at bounding box center [208, 28] width 31 height 14
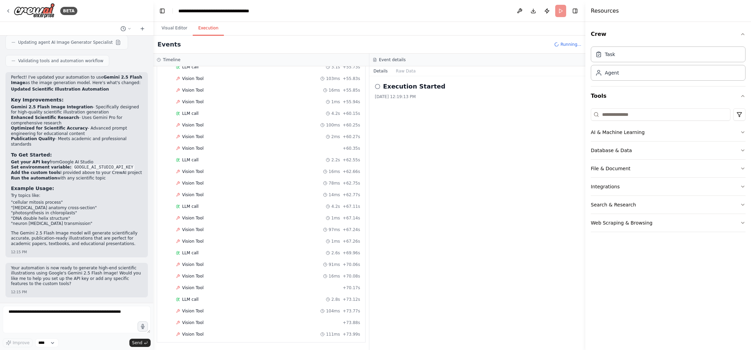
scroll to position [1333, 0]
click at [186, 322] on span "Vision Tool" at bounding box center [193, 322] width 22 height 5
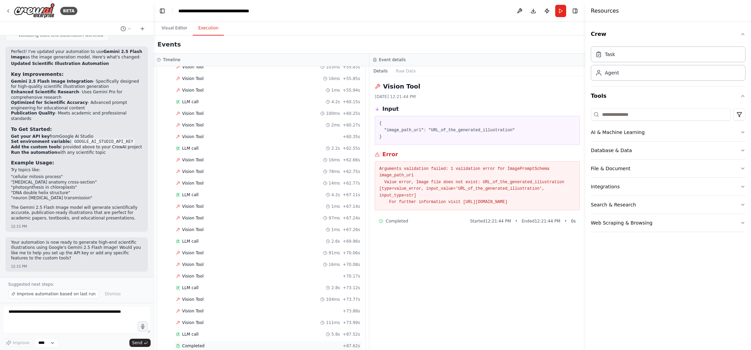
scroll to position [1345, 0]
click at [205, 332] on div "Completed" at bounding box center [258, 334] width 164 height 5
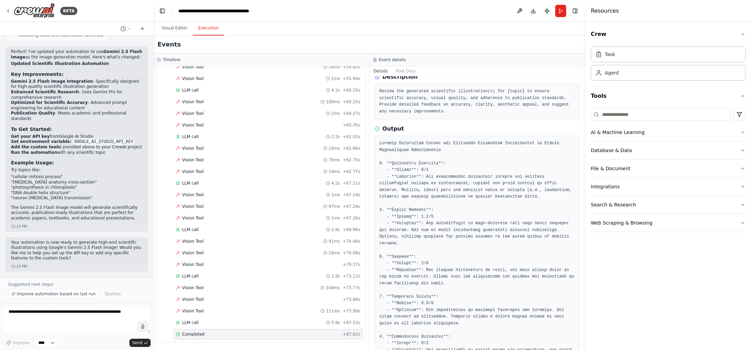
scroll to position [0, 0]
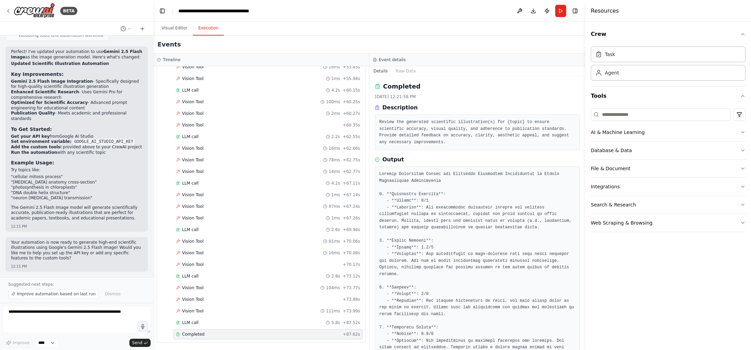
click at [393, 126] on pre "Review the generated scientific illustration(s) for {topic} to ensure scientifi…" at bounding box center [477, 132] width 196 height 27
click at [173, 25] on button "Visual Editor" at bounding box center [174, 28] width 37 height 14
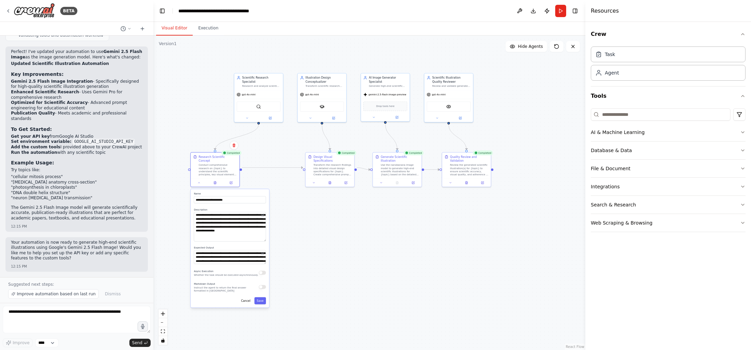
drag, startPoint x: 247, startPoint y: 191, endPoint x: 241, endPoint y: 198, distance: 9.7
click at [231, 192] on div "**********" at bounding box center [230, 197] width 72 height 11
click at [319, 255] on div ".deletable-edge-delete-btn { width: 20px; height: 20px; border: 0px solid #ffff…" at bounding box center [369, 193] width 432 height 315
click at [244, 298] on button "Cancel" at bounding box center [246, 301] width 14 height 7
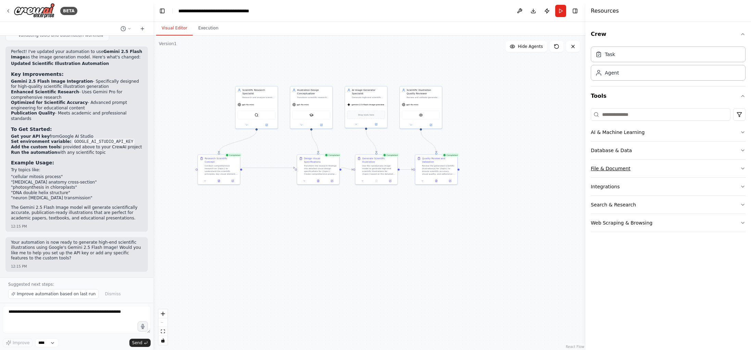
click at [681, 170] on button "File & Document" at bounding box center [668, 169] width 155 height 18
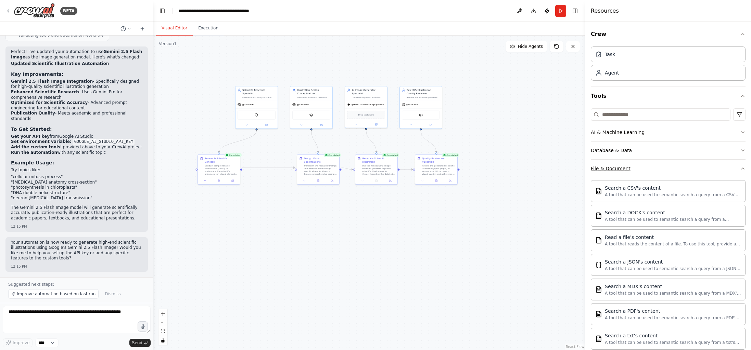
scroll to position [0, 0]
click at [682, 169] on button "File & Document" at bounding box center [668, 168] width 155 height 18
